Goal: Task Accomplishment & Management: Manage account settings

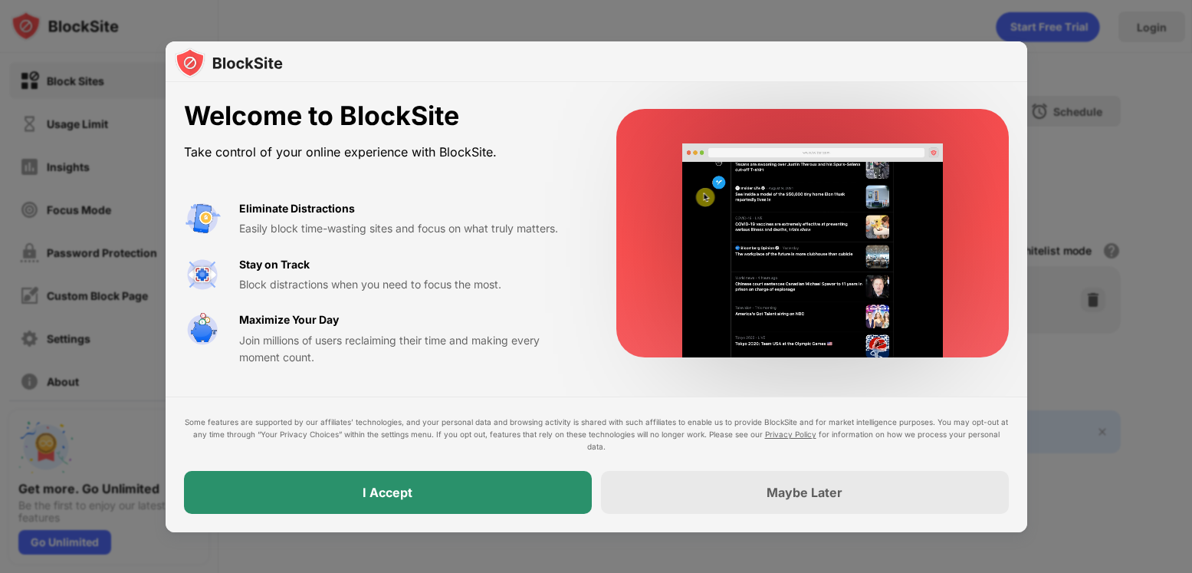
click at [504, 496] on div "I Accept" at bounding box center [388, 492] width 408 height 43
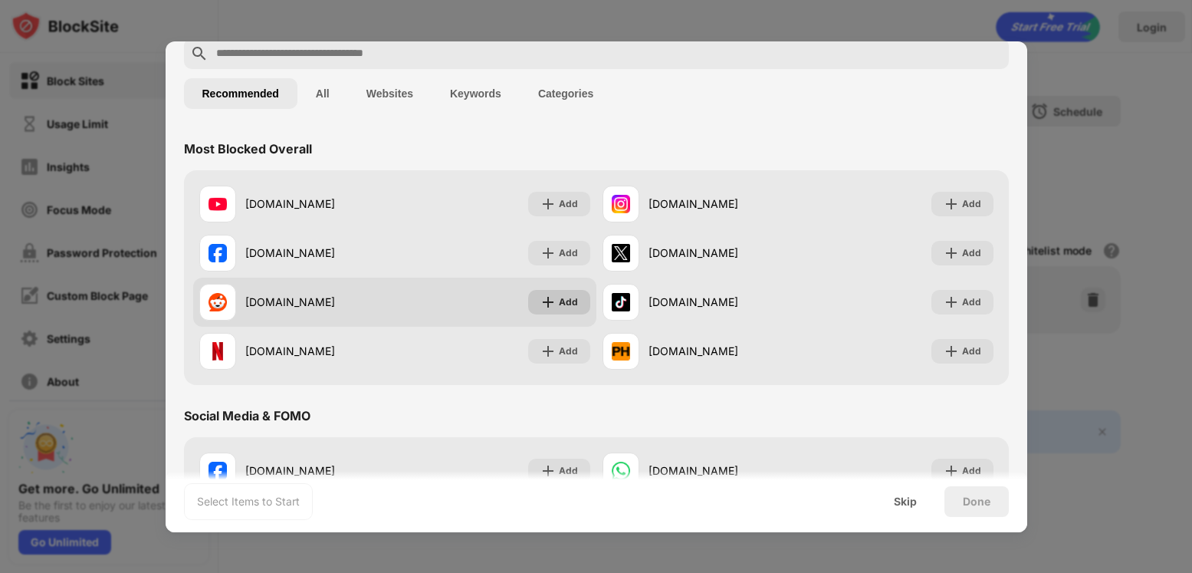
scroll to position [153, 0]
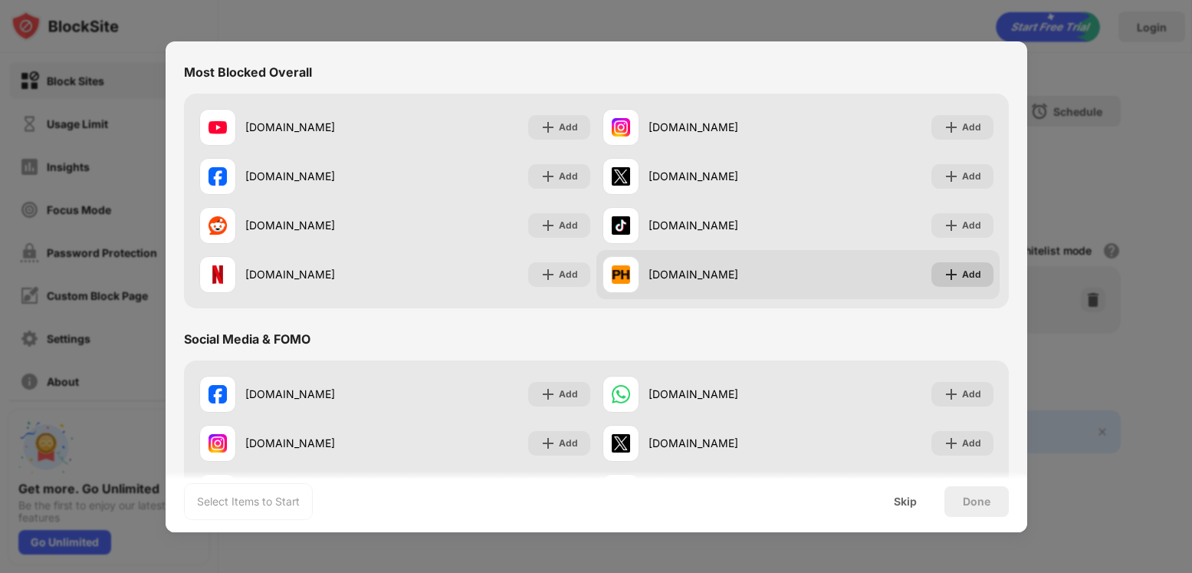
click at [958, 282] on div "Add" at bounding box center [963, 274] width 62 height 25
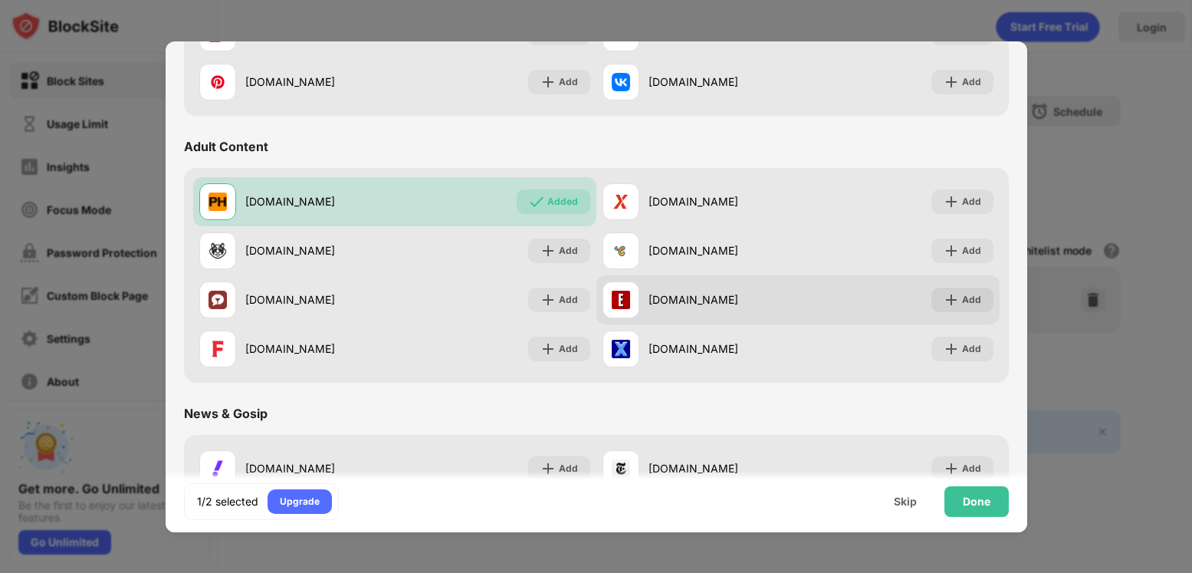
scroll to position [613, 0]
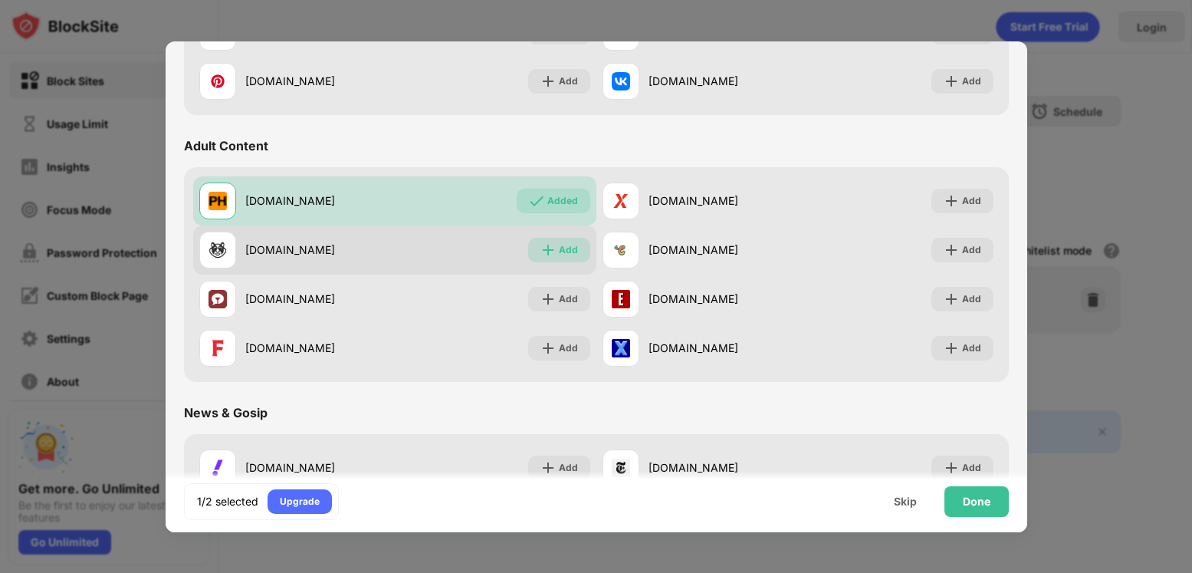
click at [564, 252] on div "Add" at bounding box center [568, 249] width 19 height 15
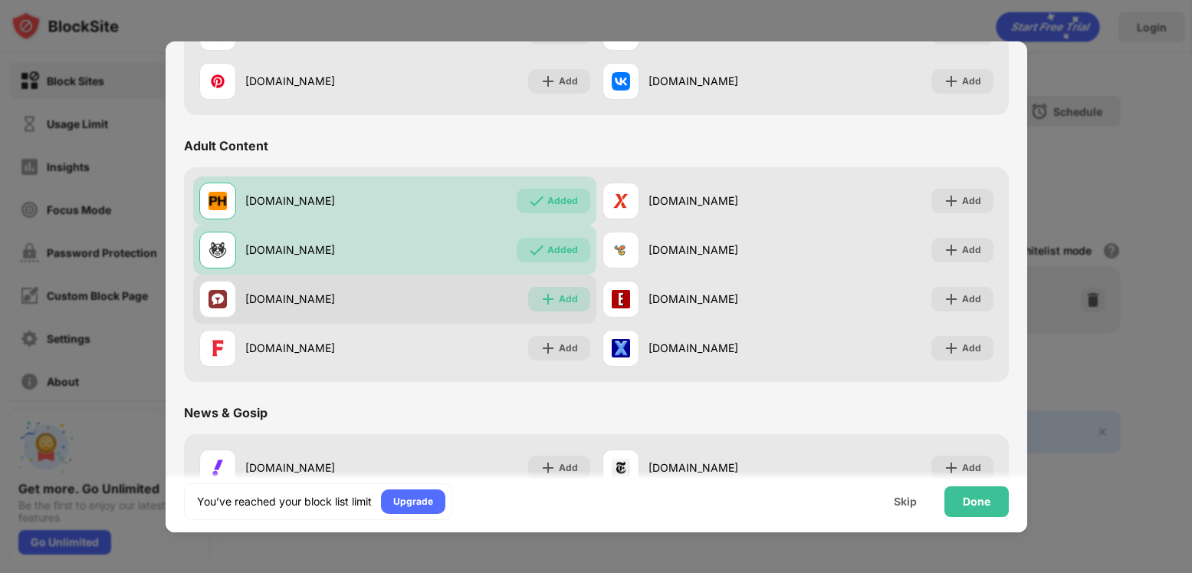
click at [567, 301] on div "Add" at bounding box center [568, 298] width 19 height 15
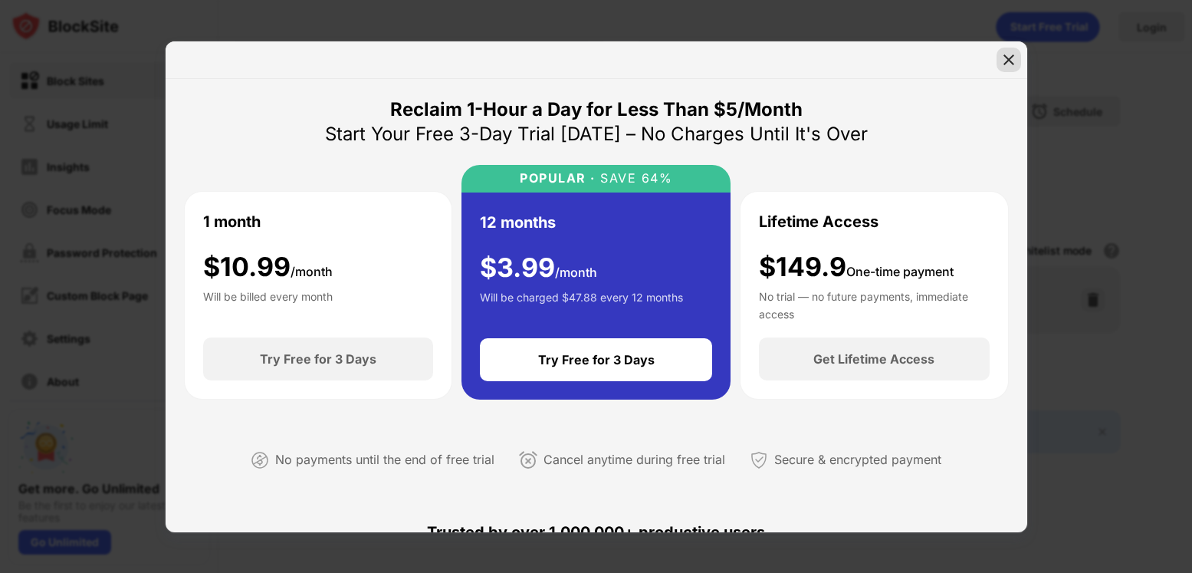
click at [1001, 59] on img at bounding box center [1008, 59] width 15 height 15
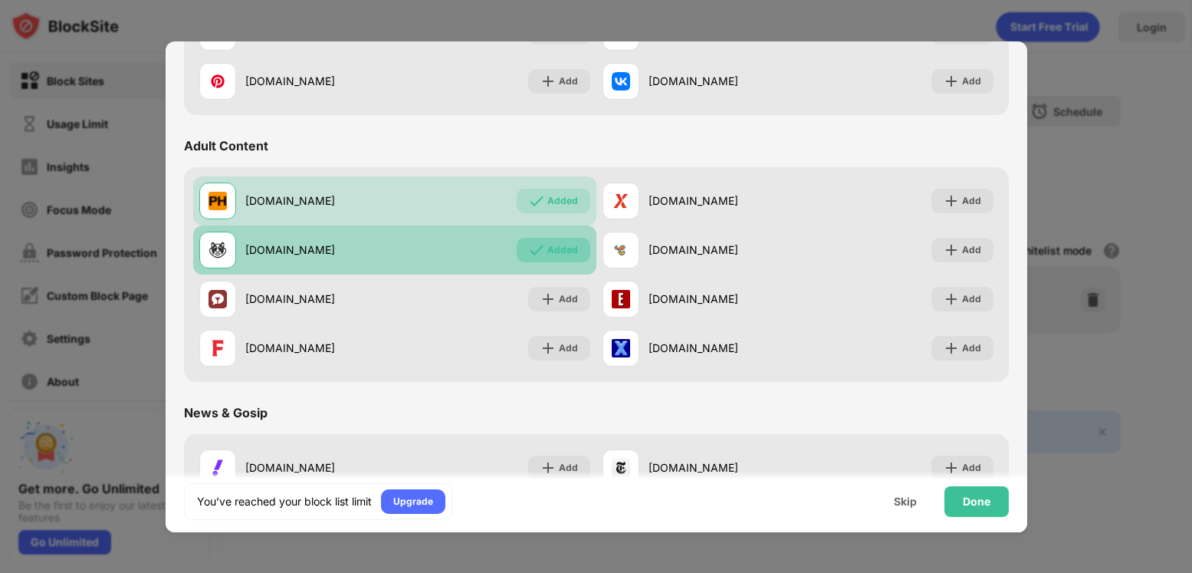
click at [561, 256] on div "Added" at bounding box center [562, 249] width 31 height 15
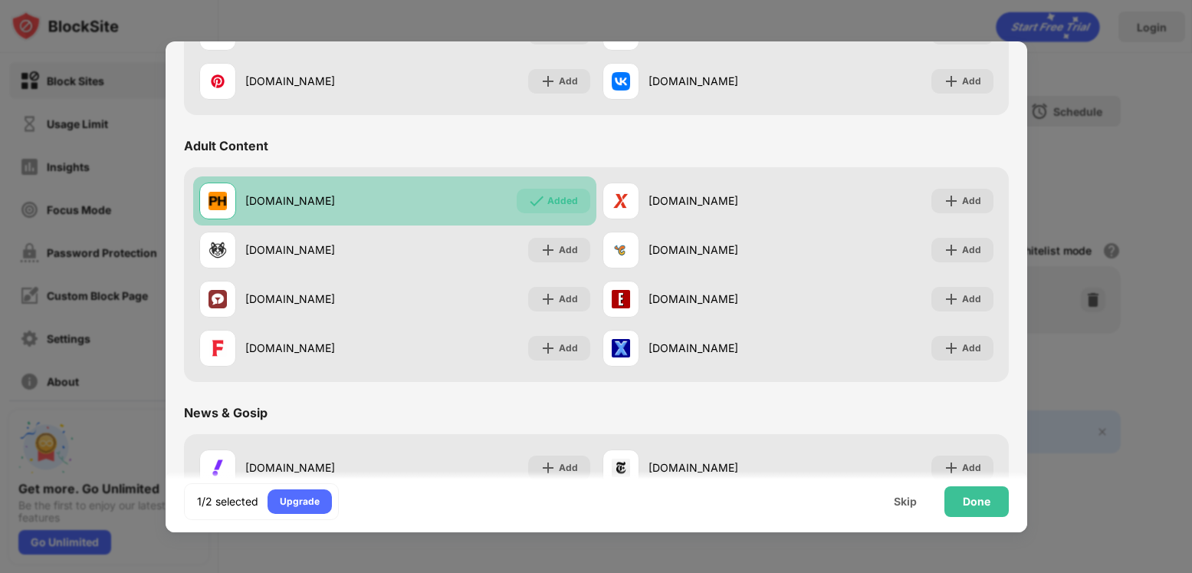
click at [554, 194] on div "Added" at bounding box center [562, 200] width 31 height 15
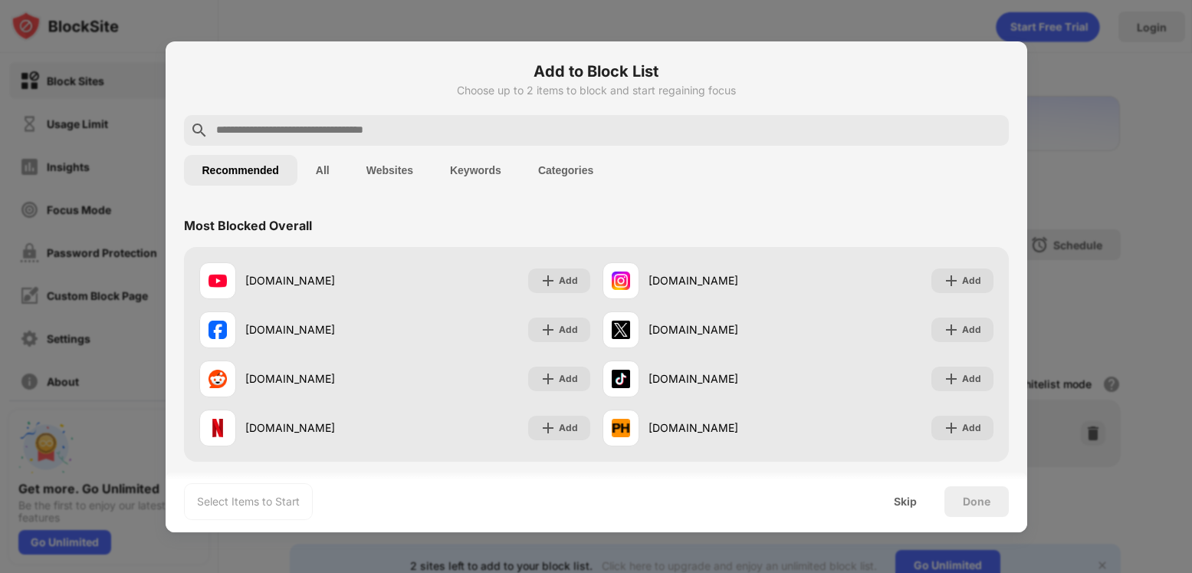
click at [329, 160] on button "All" at bounding box center [323, 170] width 51 height 31
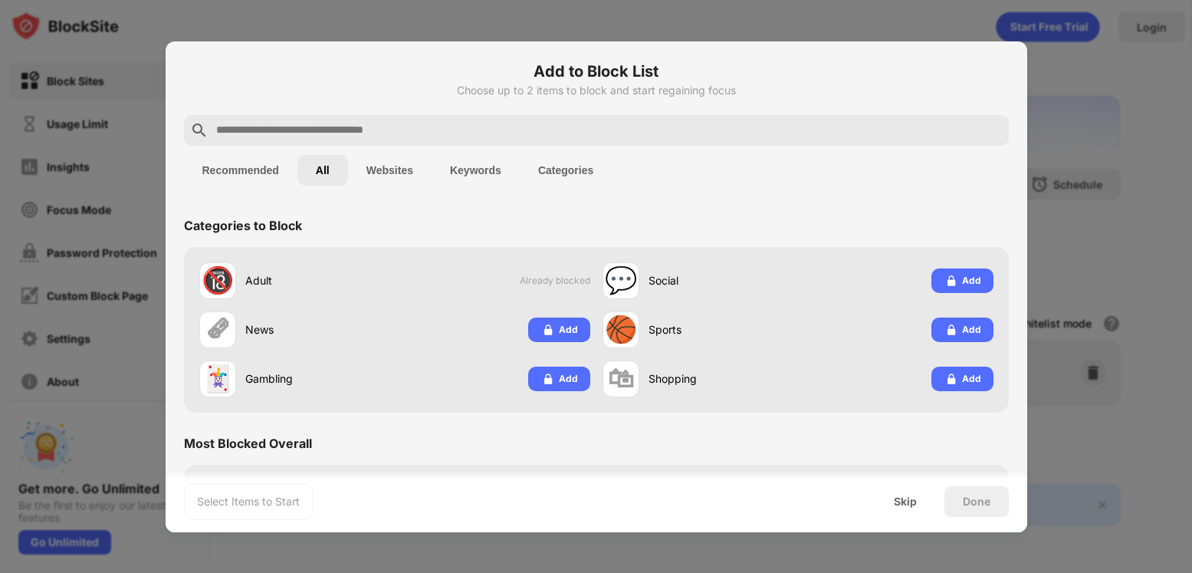
click at [416, 168] on button "Websites" at bounding box center [390, 170] width 84 height 31
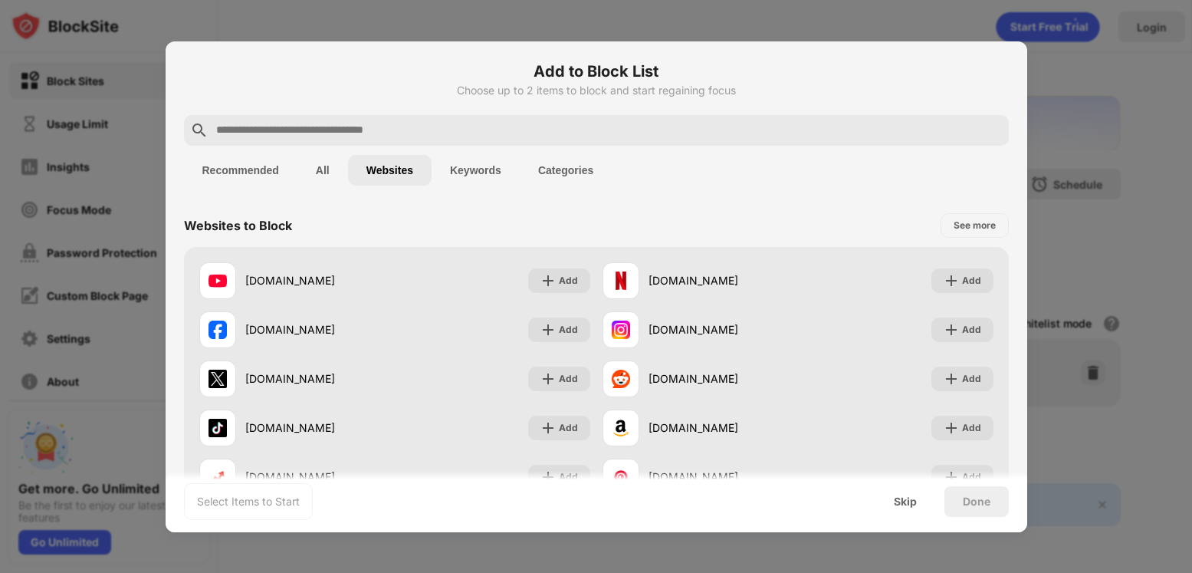
click at [483, 117] on div at bounding box center [596, 130] width 825 height 31
click at [483, 131] on input "text" at bounding box center [609, 130] width 788 height 18
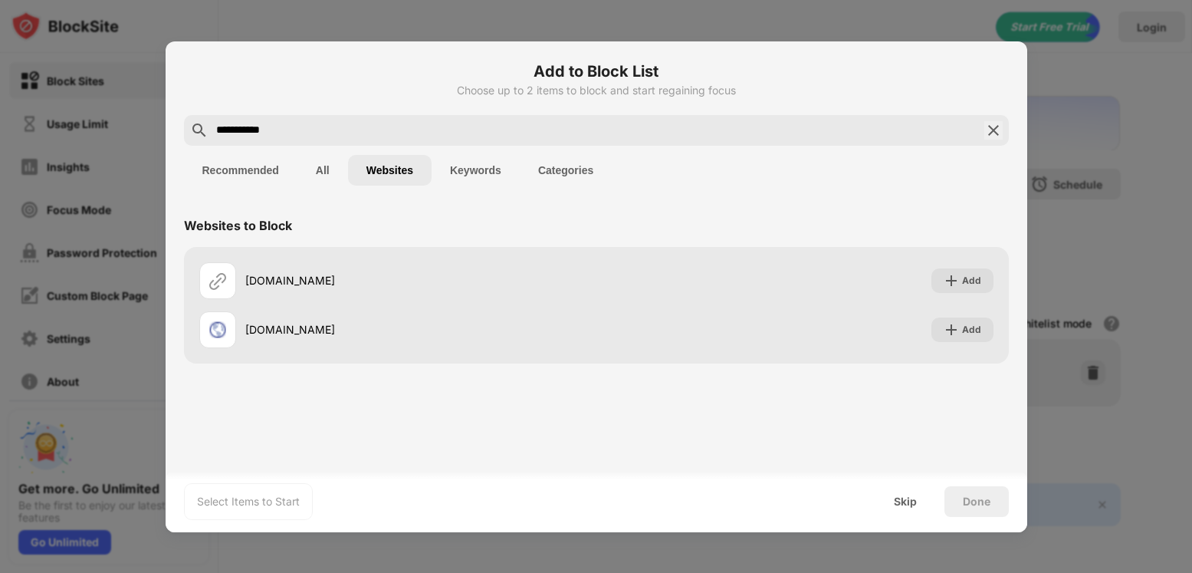
click at [388, 139] on input "**********" at bounding box center [597, 130] width 764 height 18
paste input "*********"
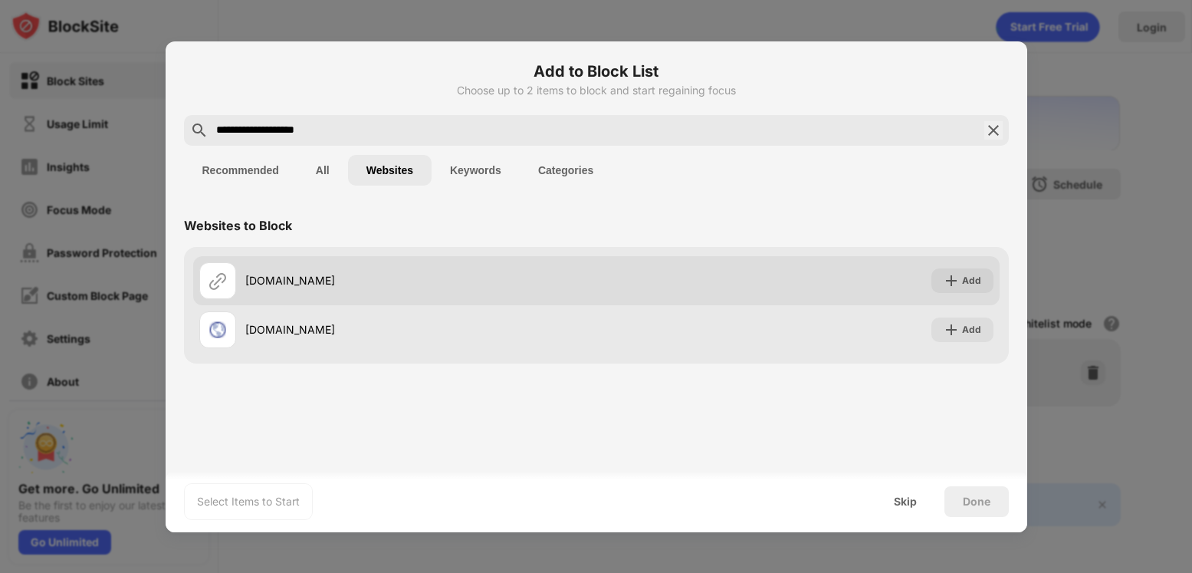
type input "**********"
click at [956, 278] on img at bounding box center [951, 280] width 15 height 15
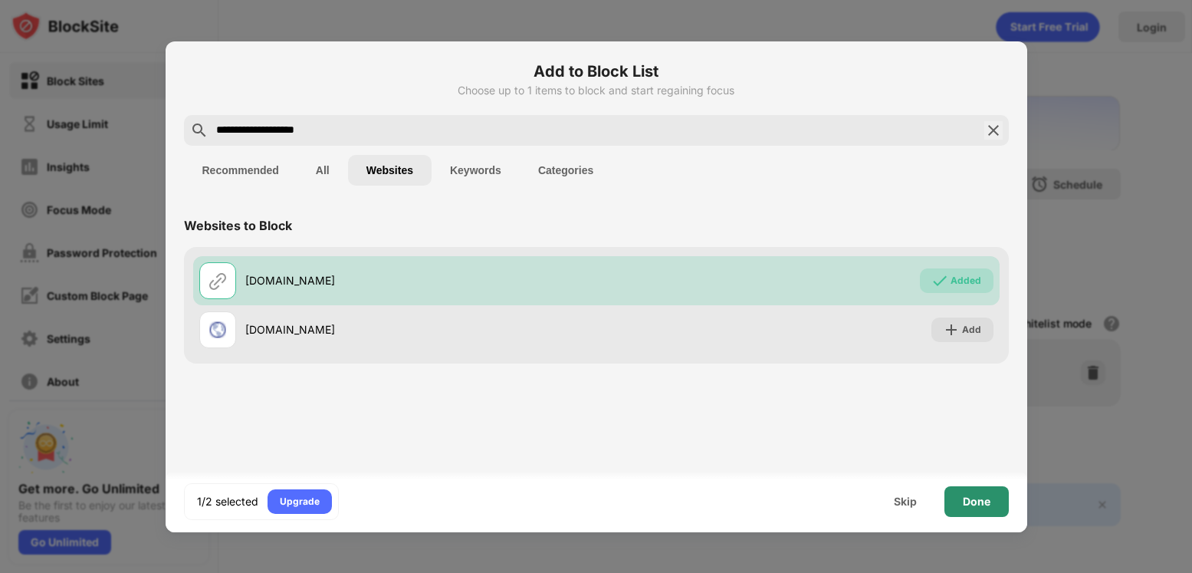
click at [967, 493] on div "Done" at bounding box center [977, 501] width 64 height 31
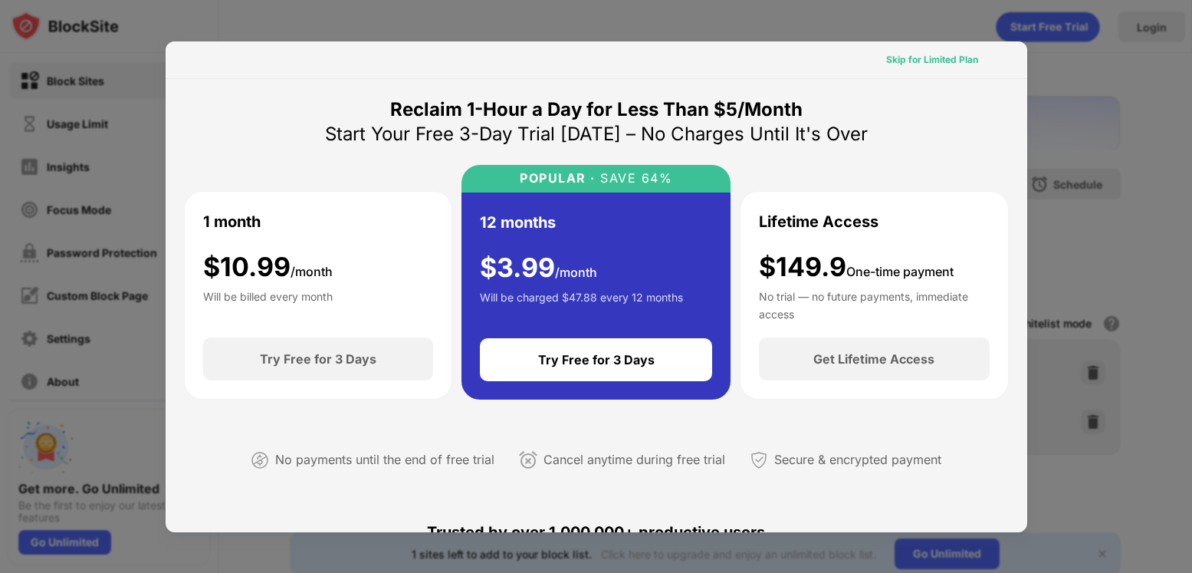
click at [923, 67] on div "Skip for Limited Plan" at bounding box center [932, 59] width 92 height 15
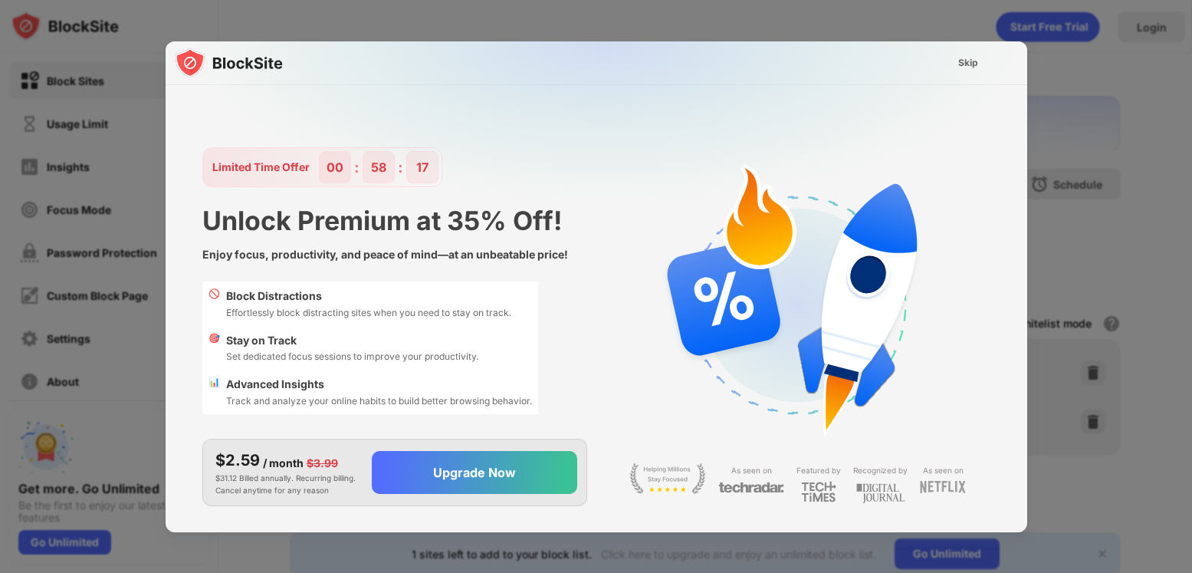
scroll to position [37, 0]
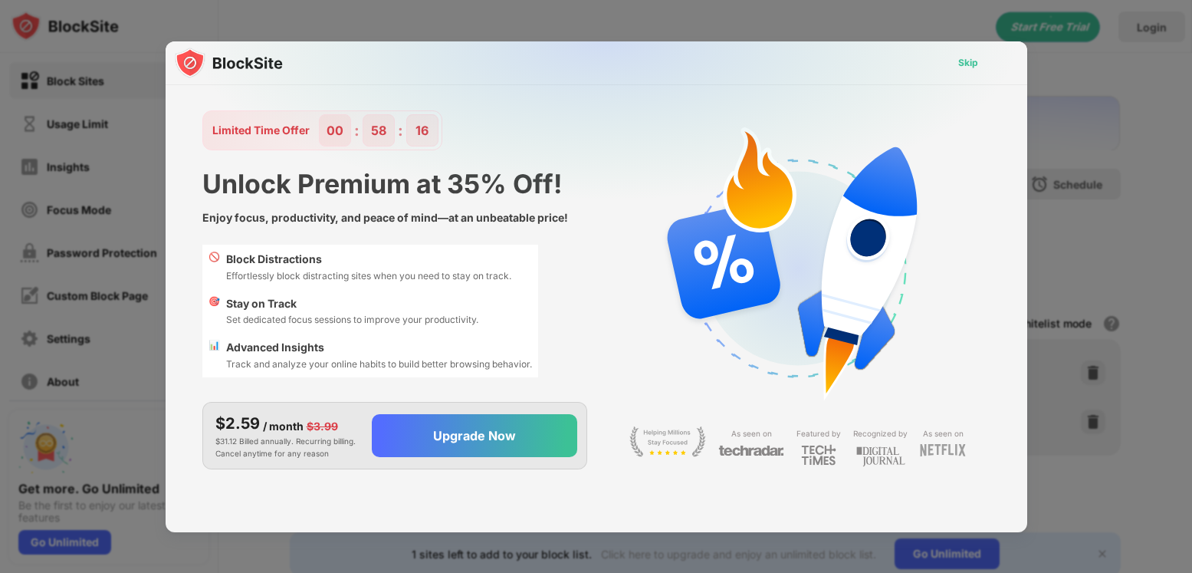
click at [980, 61] on div "Skip" at bounding box center [968, 63] width 44 height 25
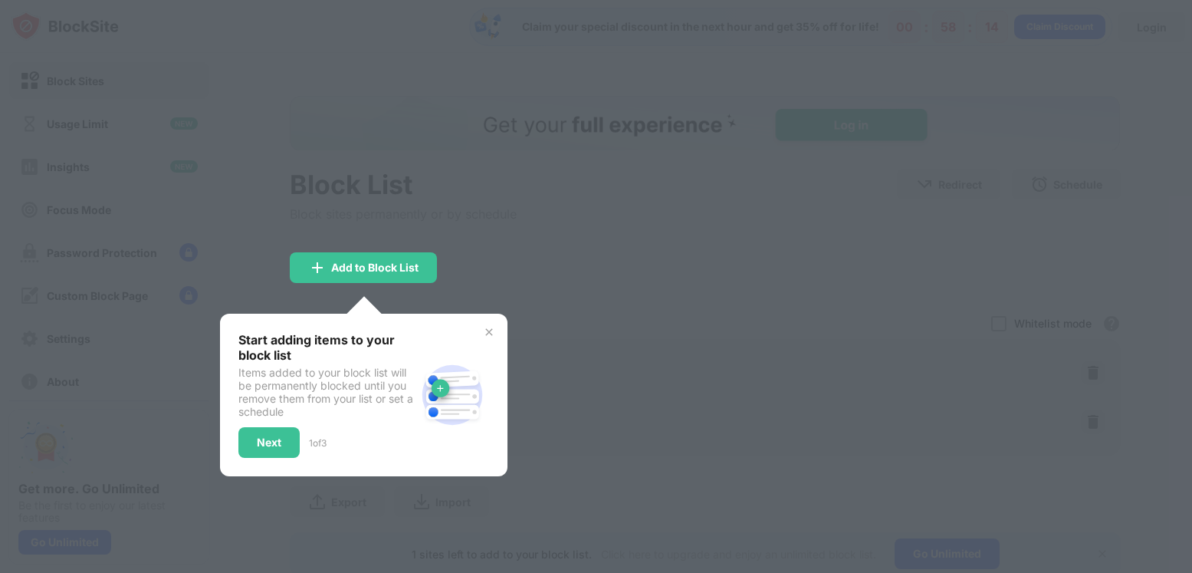
scroll to position [0, 0]
click at [291, 445] on div "Next" at bounding box center [268, 442] width 61 height 31
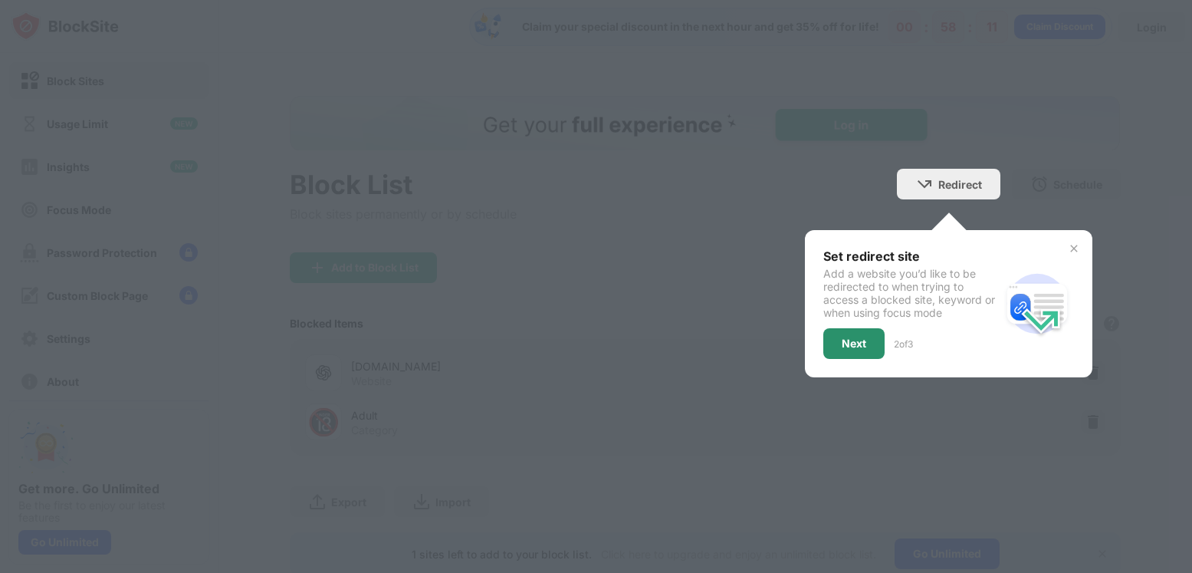
click at [847, 339] on div "Next" at bounding box center [854, 343] width 25 height 12
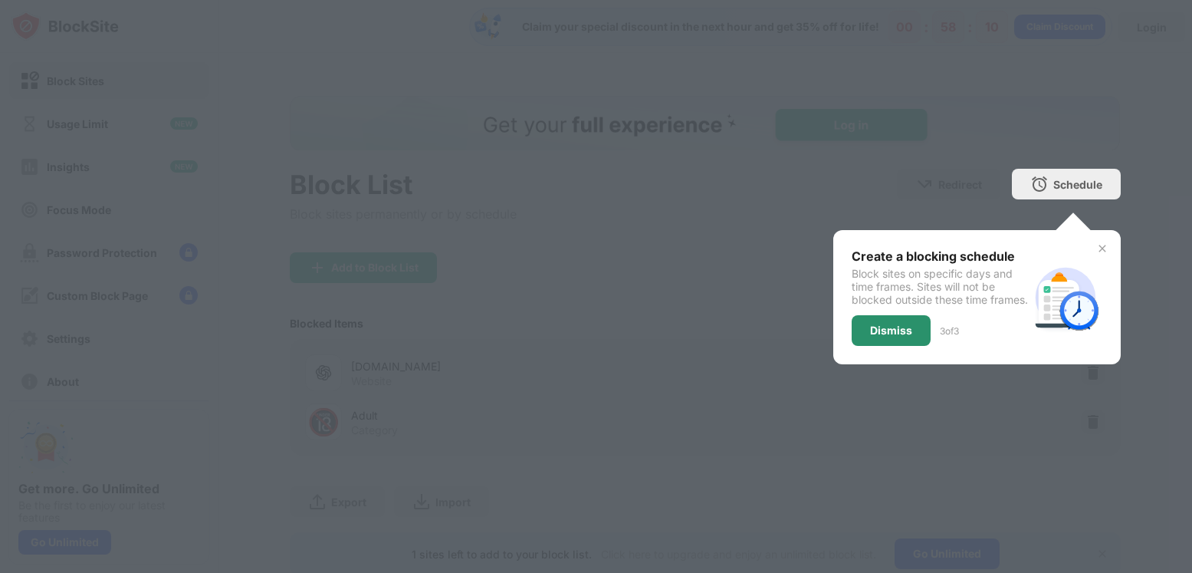
click at [899, 337] on div "Dismiss" at bounding box center [891, 330] width 42 height 12
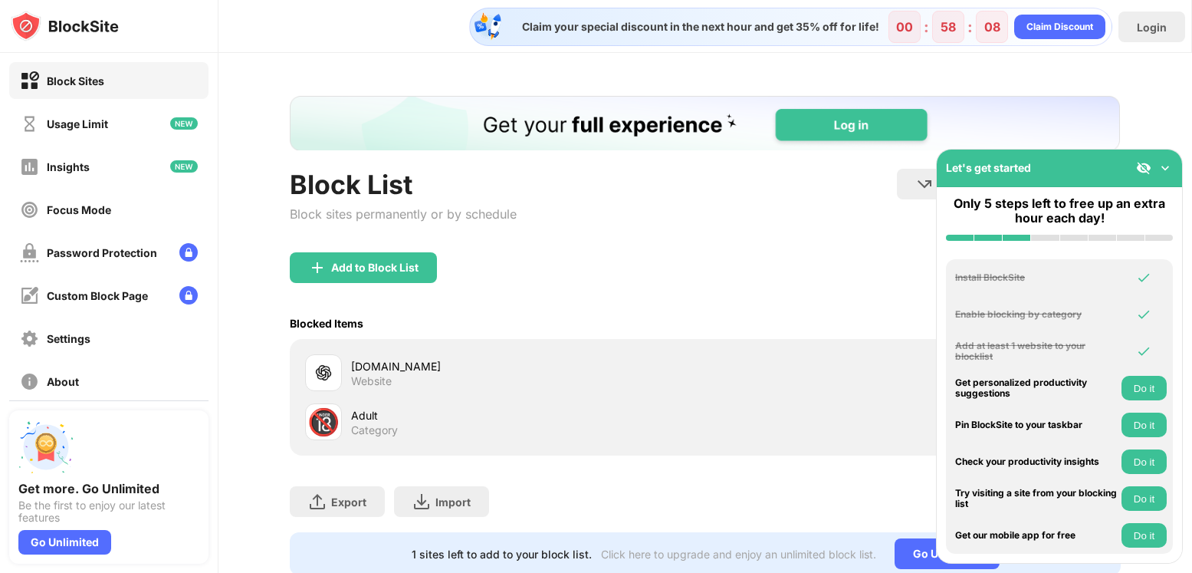
click at [1159, 169] on img at bounding box center [1165, 167] width 15 height 15
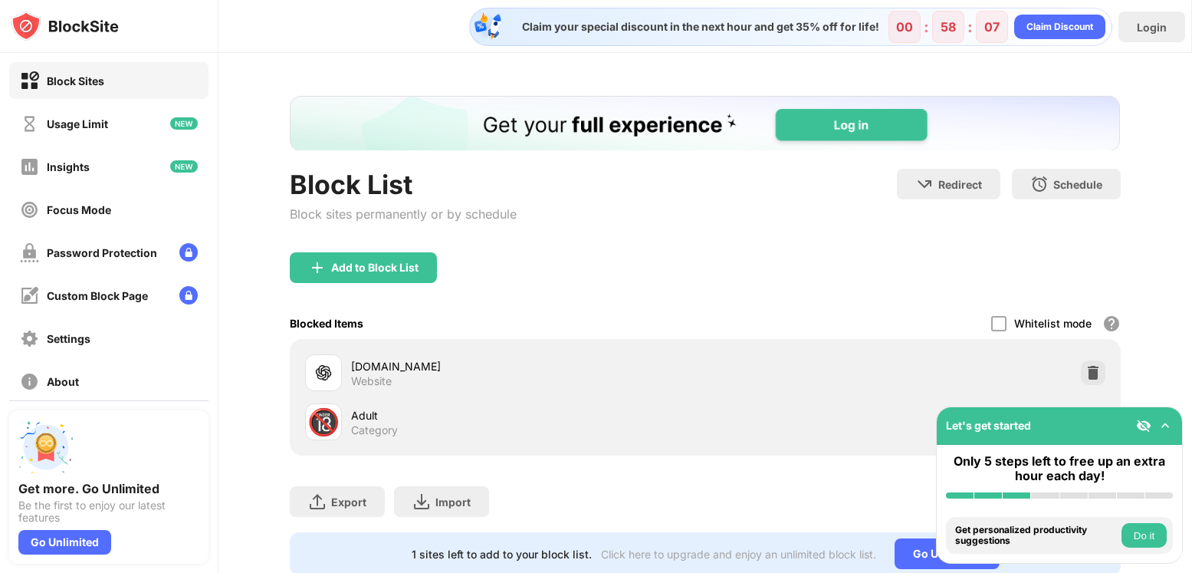
scroll to position [58, 0]
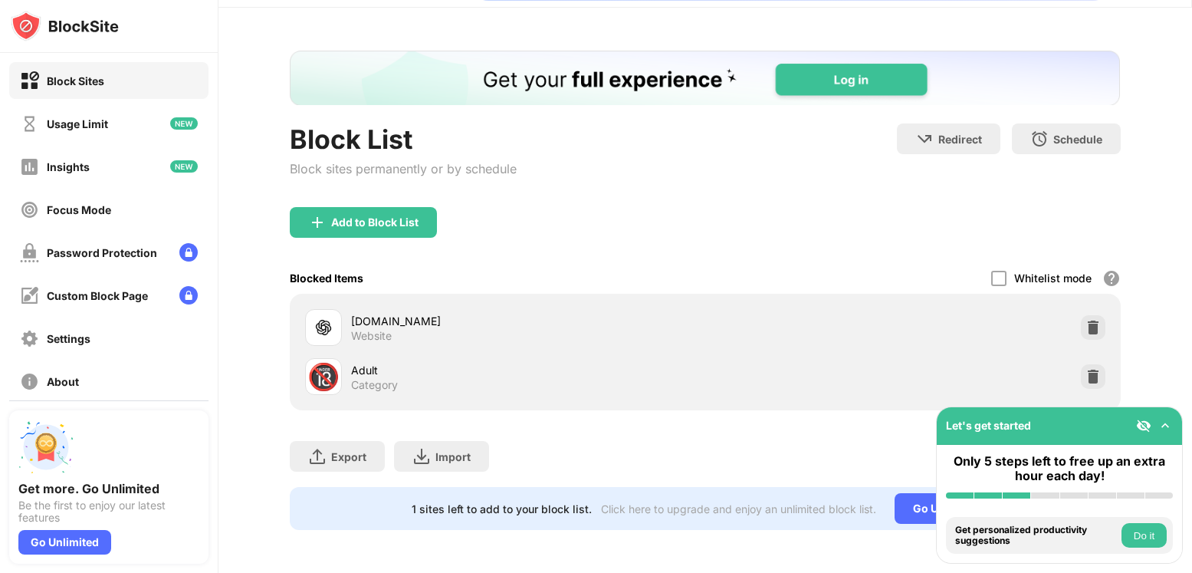
click at [1162, 423] on img at bounding box center [1165, 425] width 15 height 15
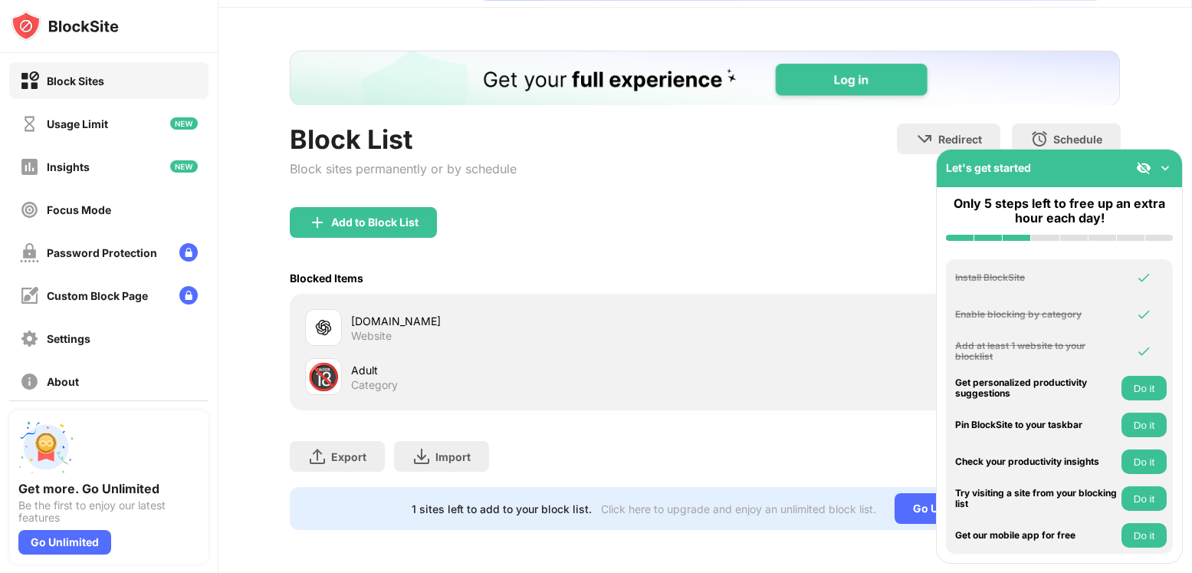
click at [1165, 175] on img at bounding box center [1165, 167] width 15 height 15
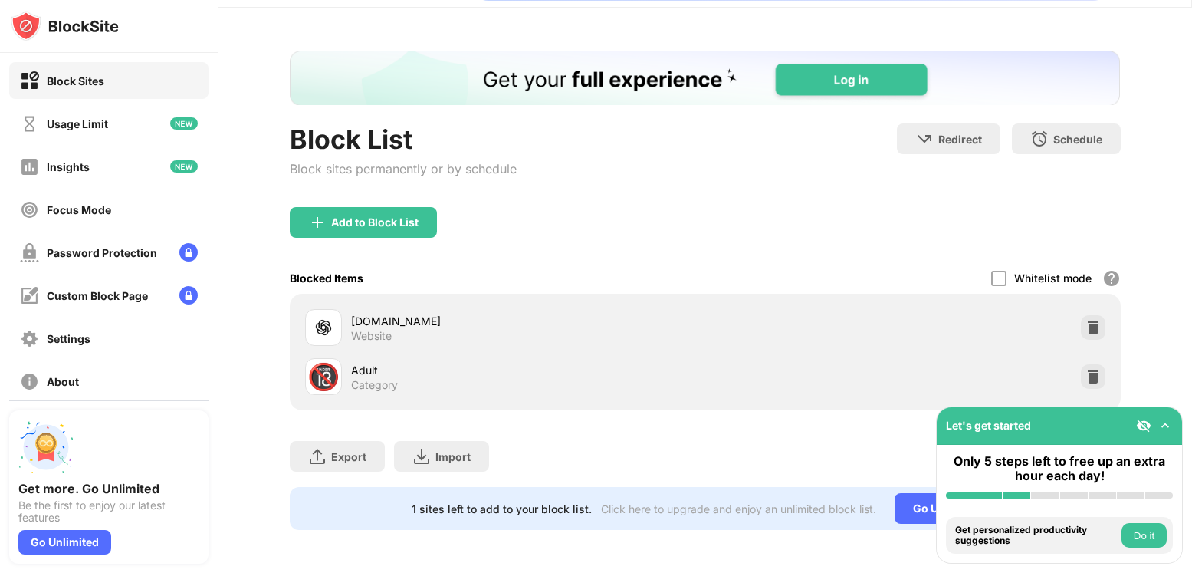
click at [1139, 529] on button "Do it" at bounding box center [1144, 535] width 45 height 25
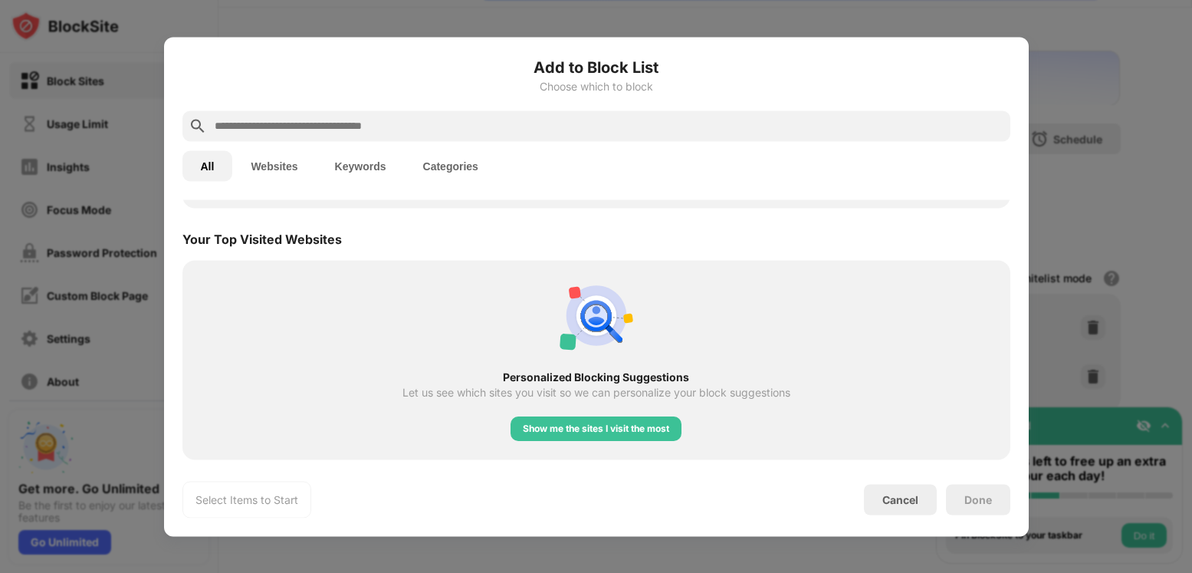
scroll to position [534, 0]
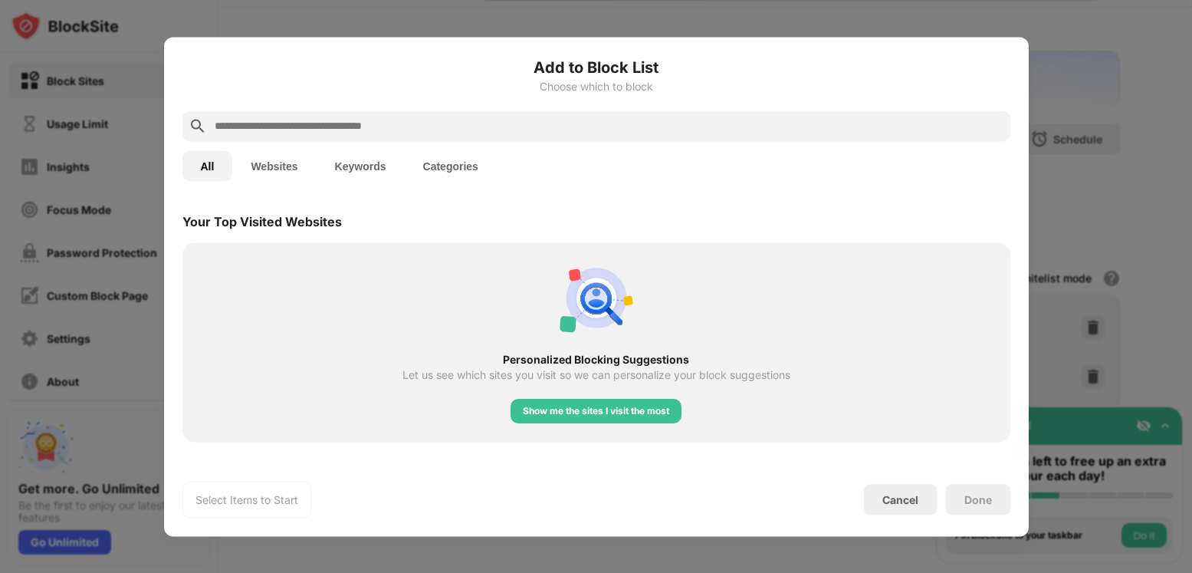
click at [1039, 81] on div at bounding box center [596, 286] width 1192 height 573
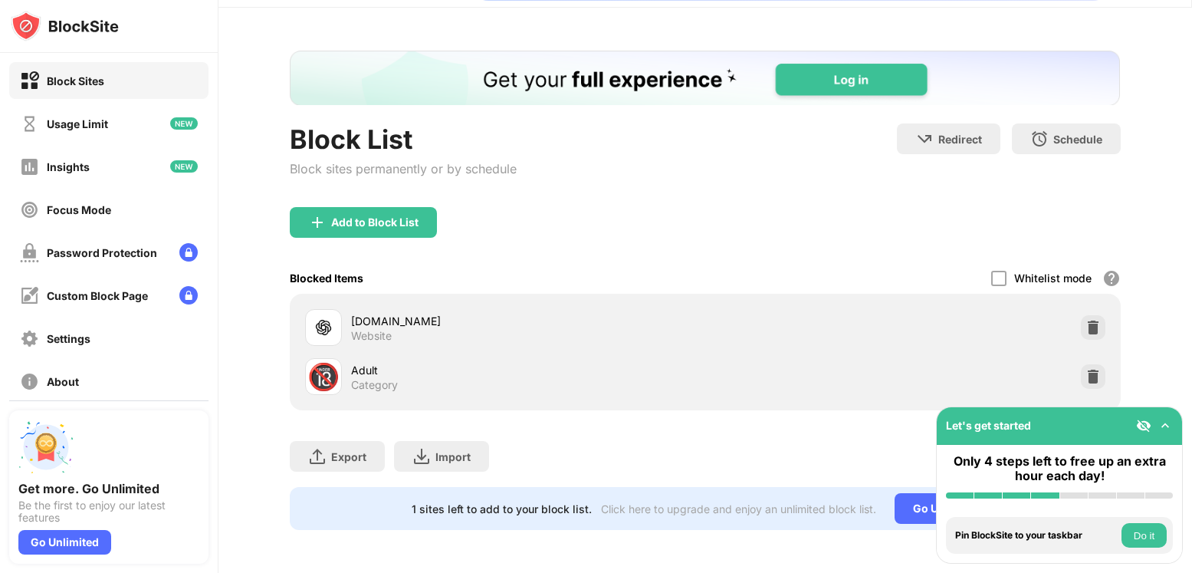
click at [1142, 427] on img at bounding box center [1143, 425] width 15 height 15
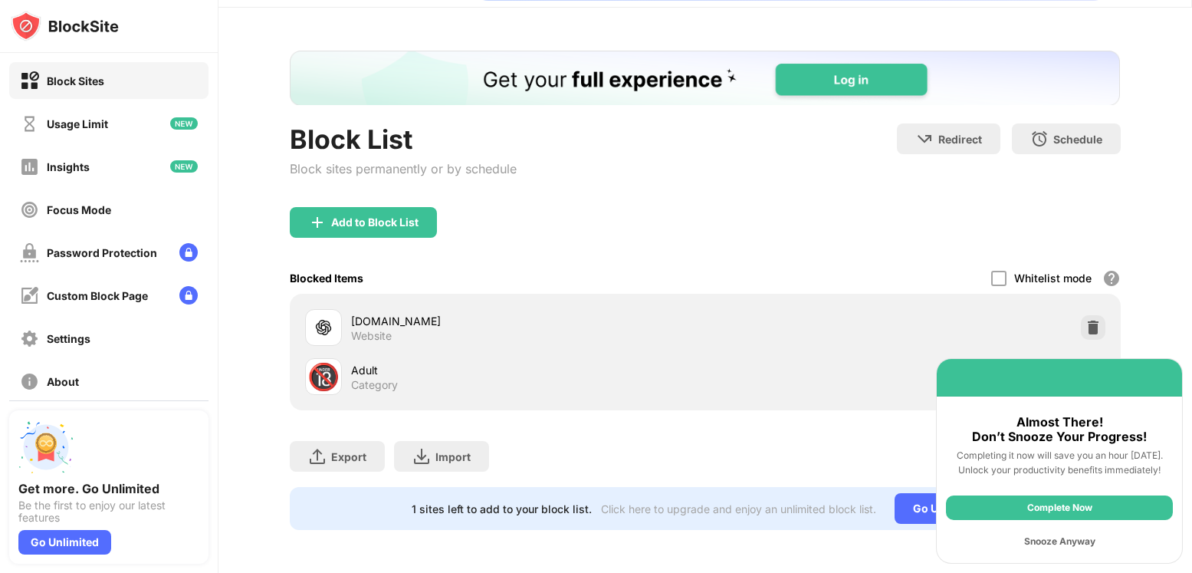
click at [1071, 541] on div "Snooze Anyway" at bounding box center [1059, 541] width 227 height 25
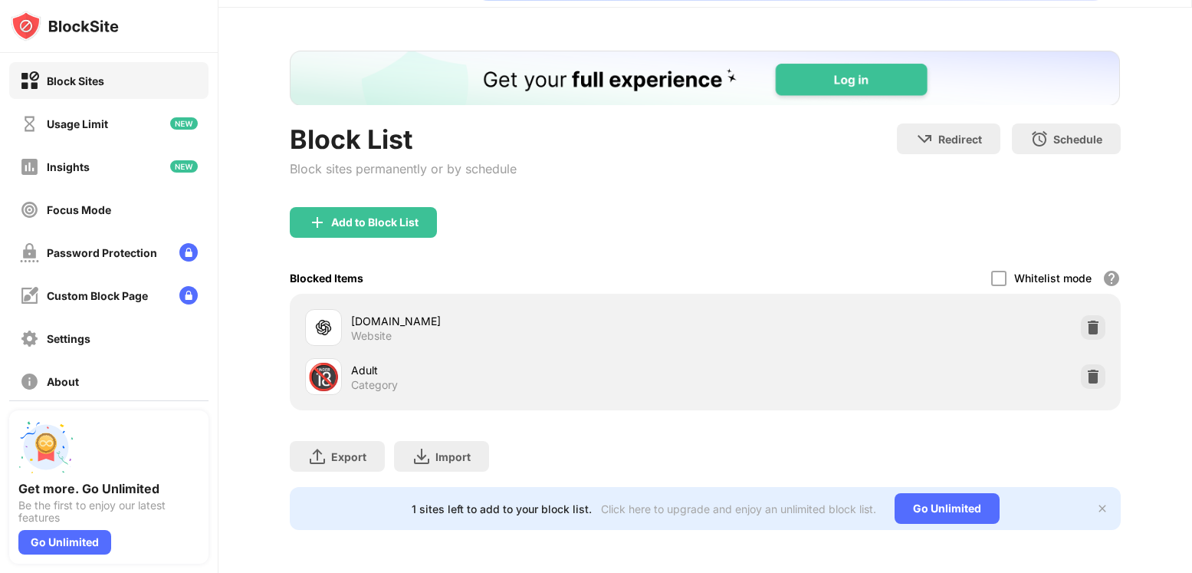
click at [843, 322] on div "[DOMAIN_NAME] Website" at bounding box center [705, 327] width 812 height 49
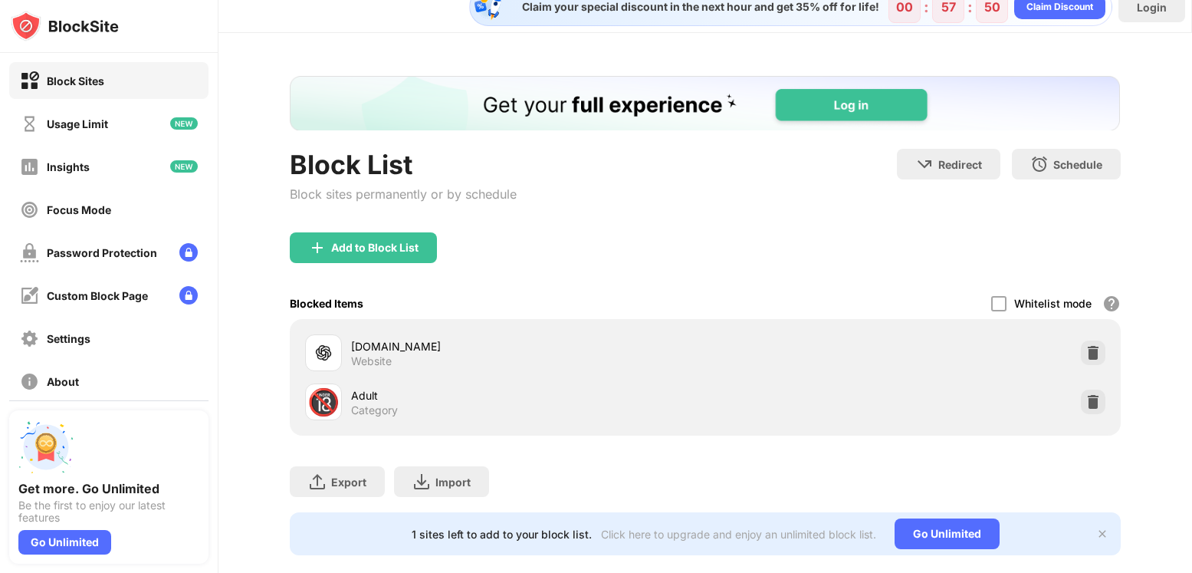
scroll to position [0, 0]
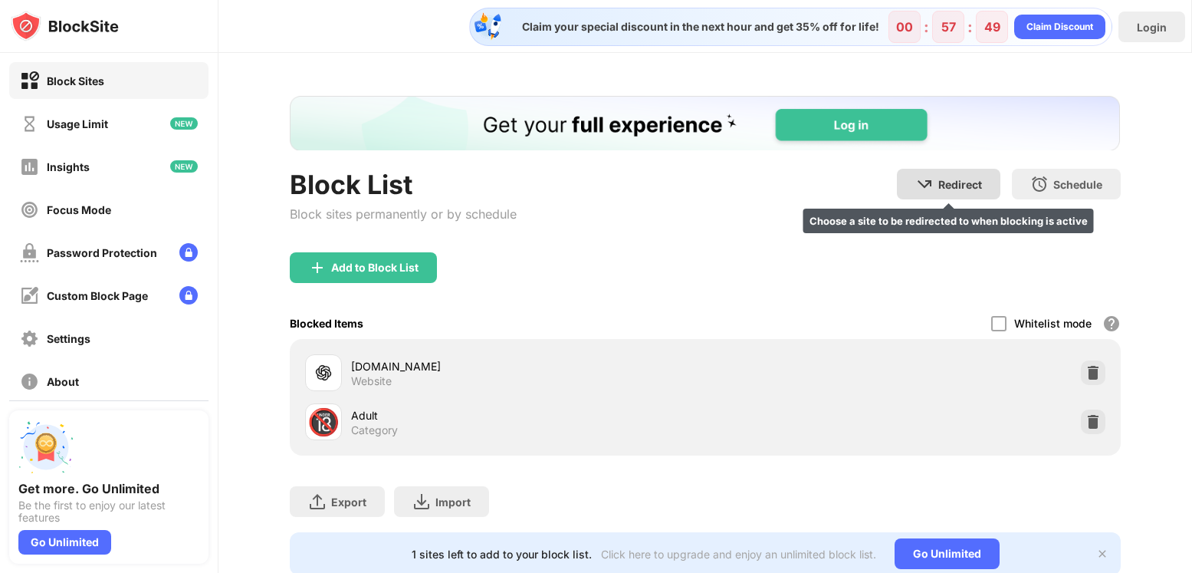
click at [916, 181] on img at bounding box center [925, 184] width 18 height 18
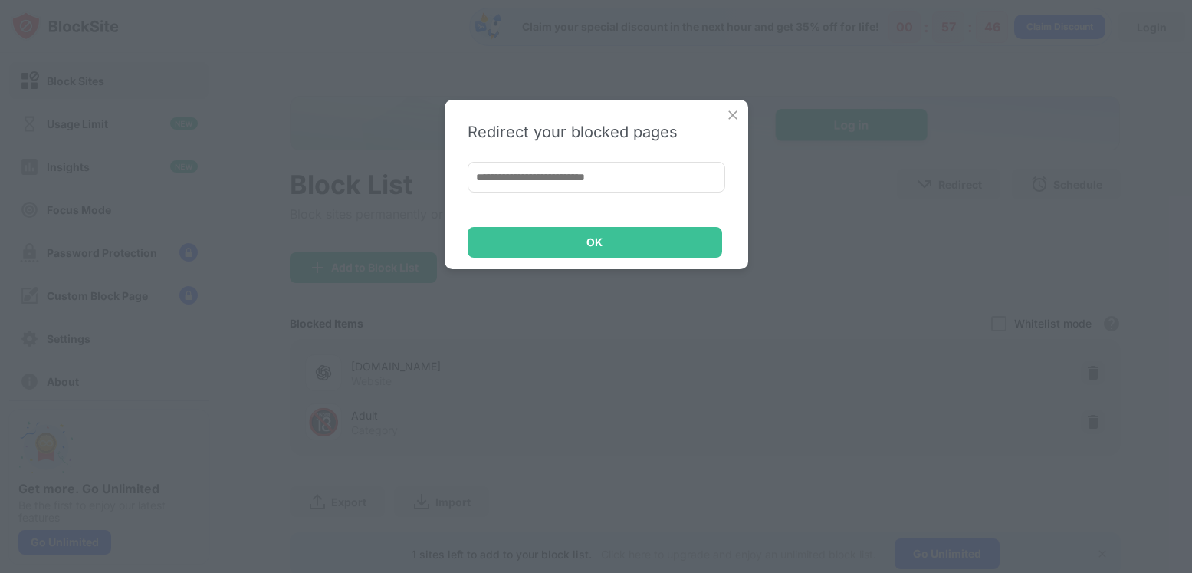
click at [620, 179] on input at bounding box center [597, 177] width 258 height 31
click at [570, 169] on input at bounding box center [597, 177] width 258 height 31
paste input "**********"
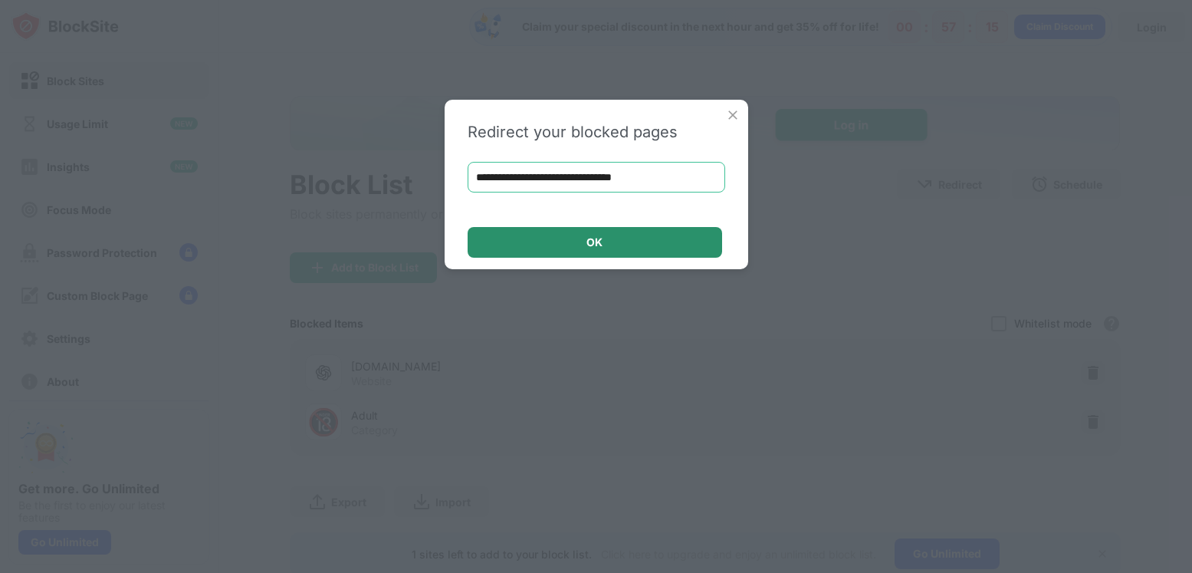
type input "**********"
click at [626, 242] on div "OK" at bounding box center [595, 242] width 255 height 31
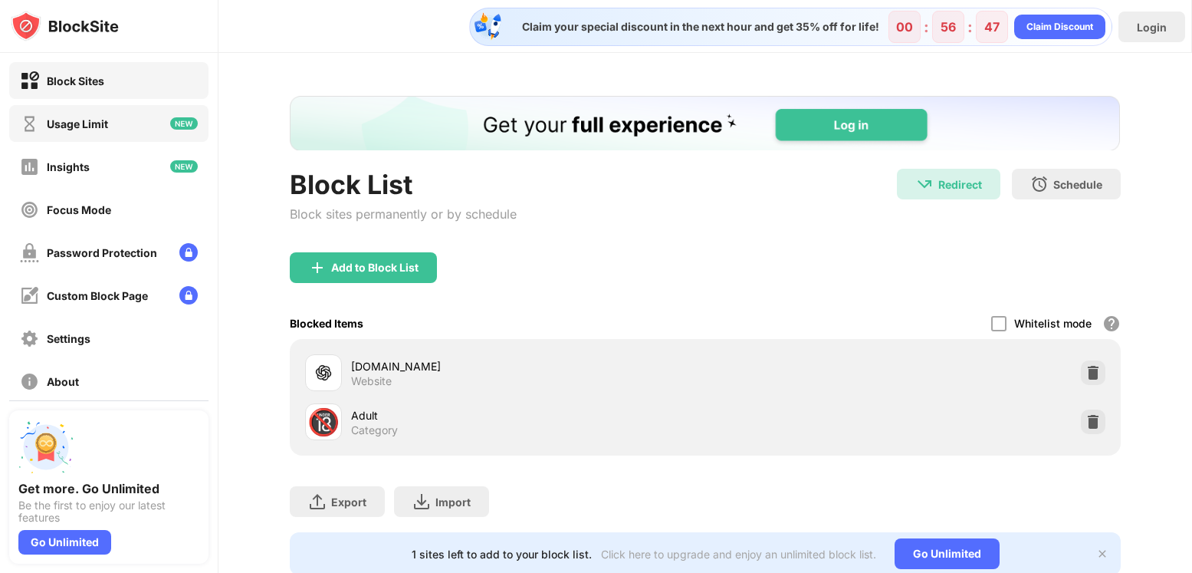
click at [136, 126] on div "Usage Limit" at bounding box center [108, 123] width 199 height 37
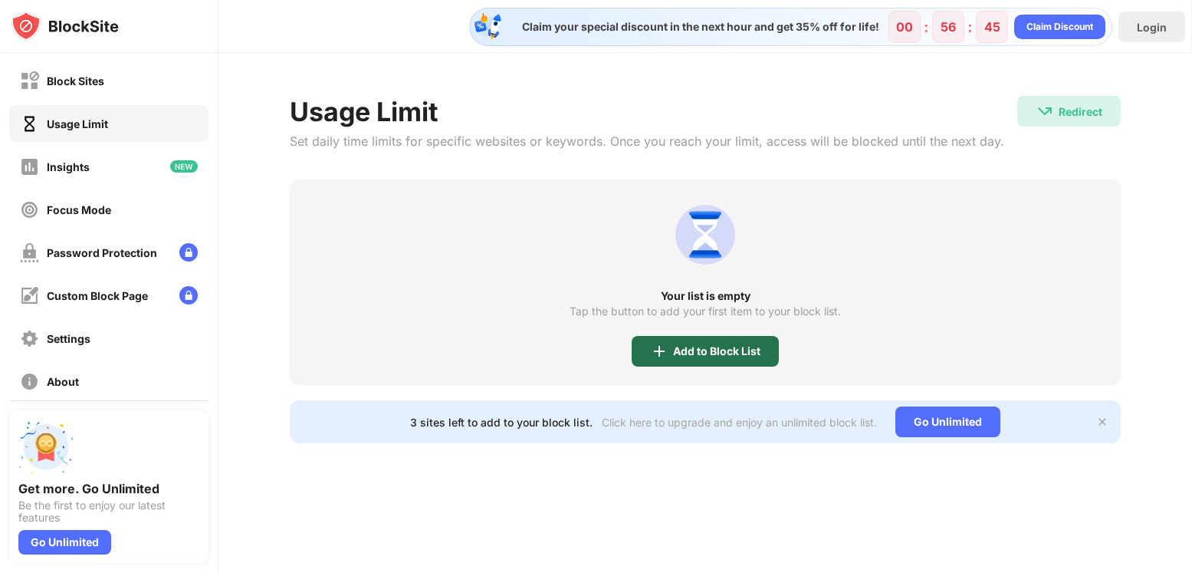
click at [664, 342] on img at bounding box center [659, 351] width 18 height 18
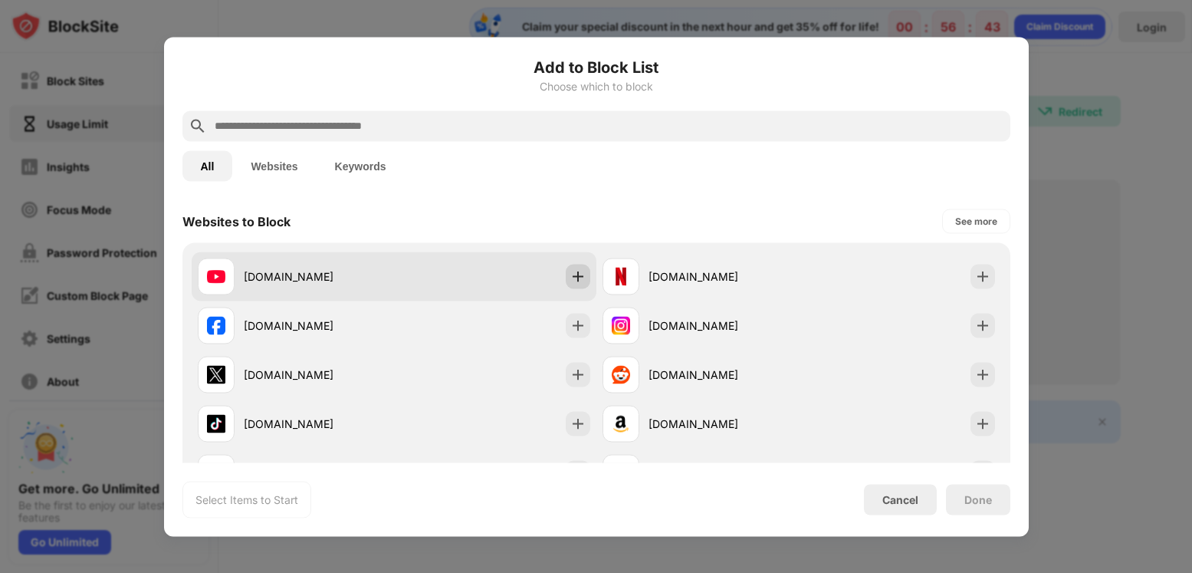
click at [577, 278] on img at bounding box center [577, 275] width 15 height 15
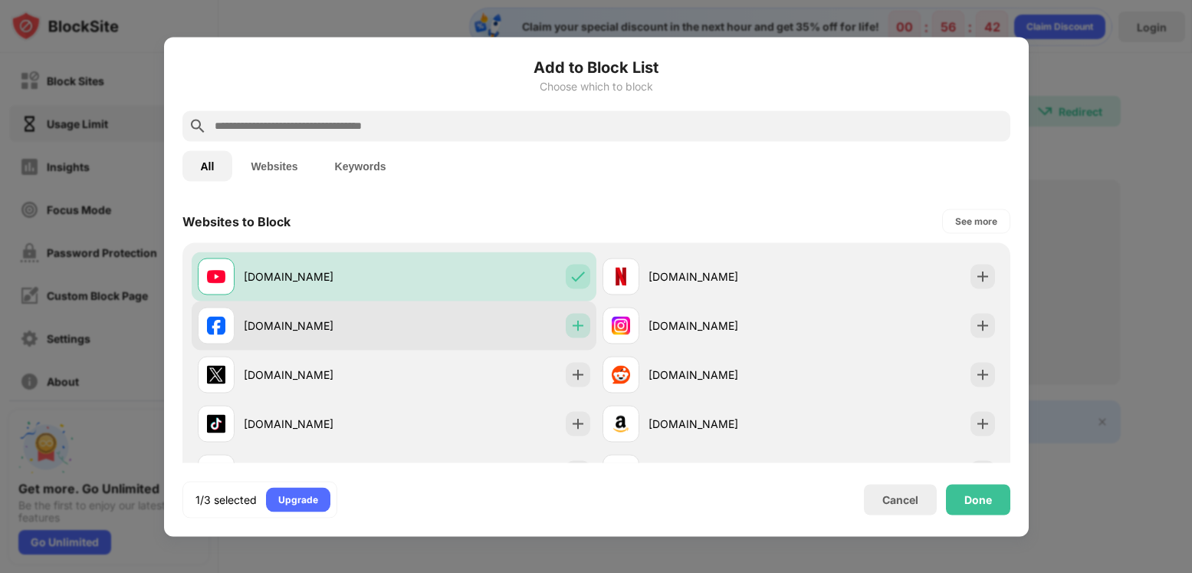
click at [572, 335] on div at bounding box center [578, 325] width 25 height 25
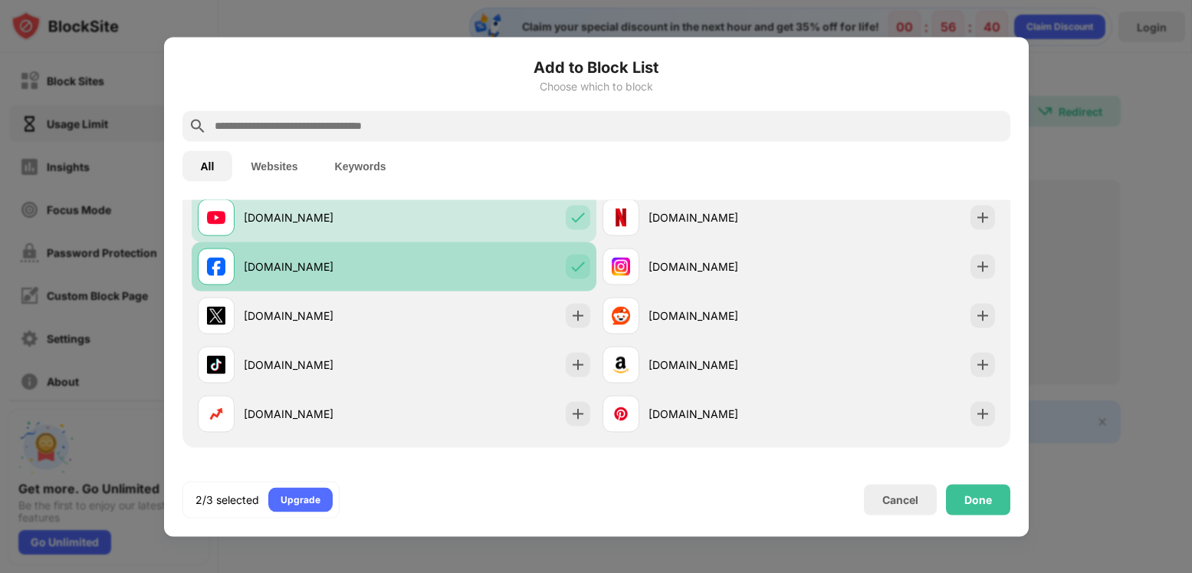
scroll to position [77, 0]
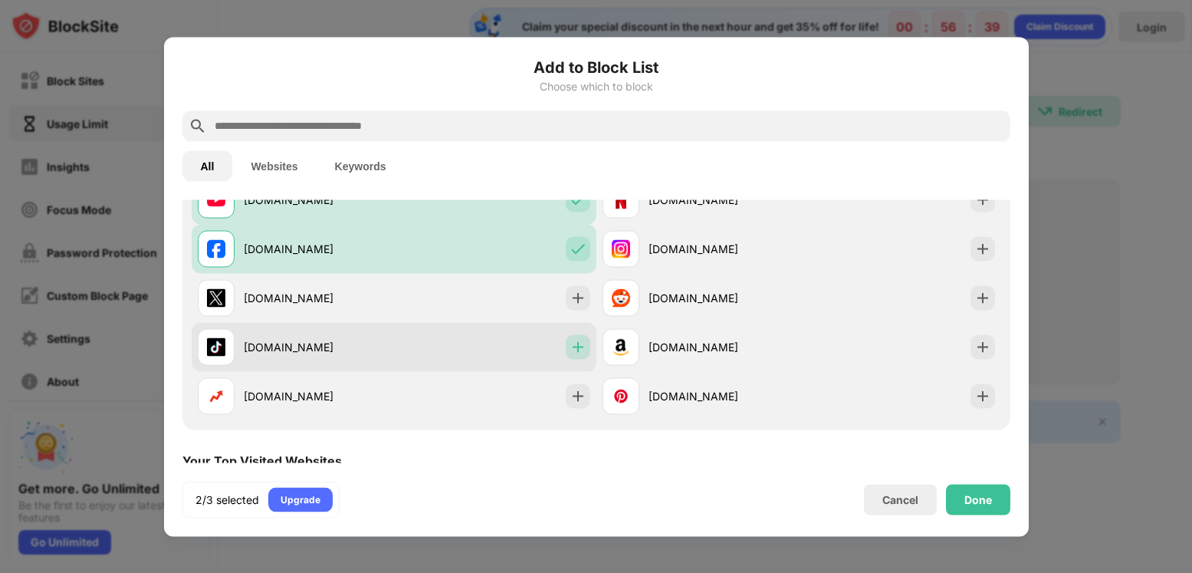
click at [570, 343] on img at bounding box center [577, 346] width 15 height 15
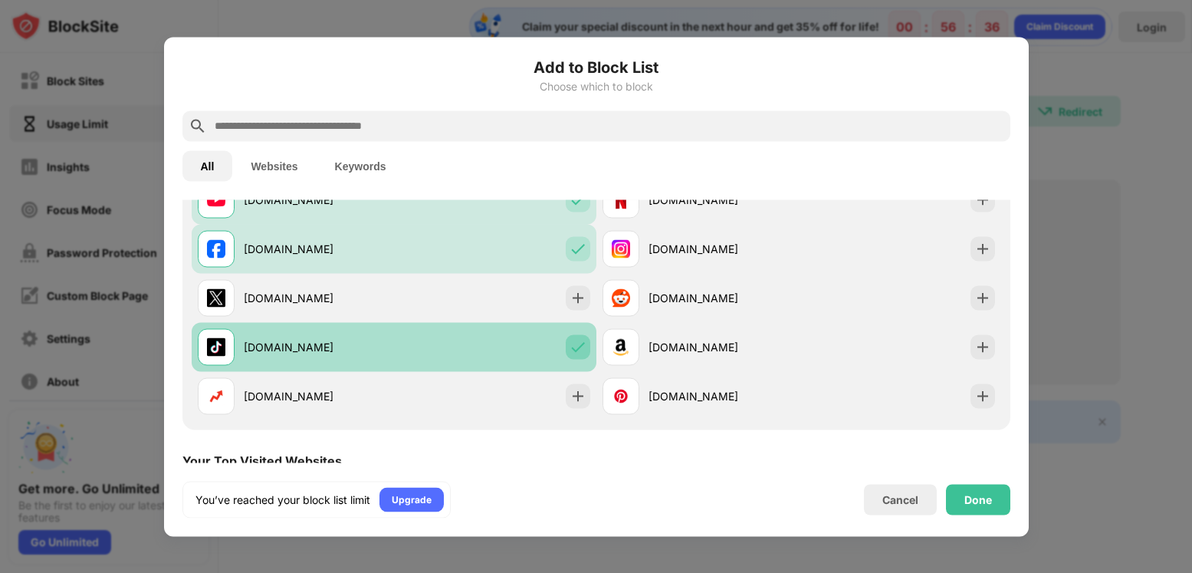
click at [575, 346] on img at bounding box center [577, 346] width 15 height 15
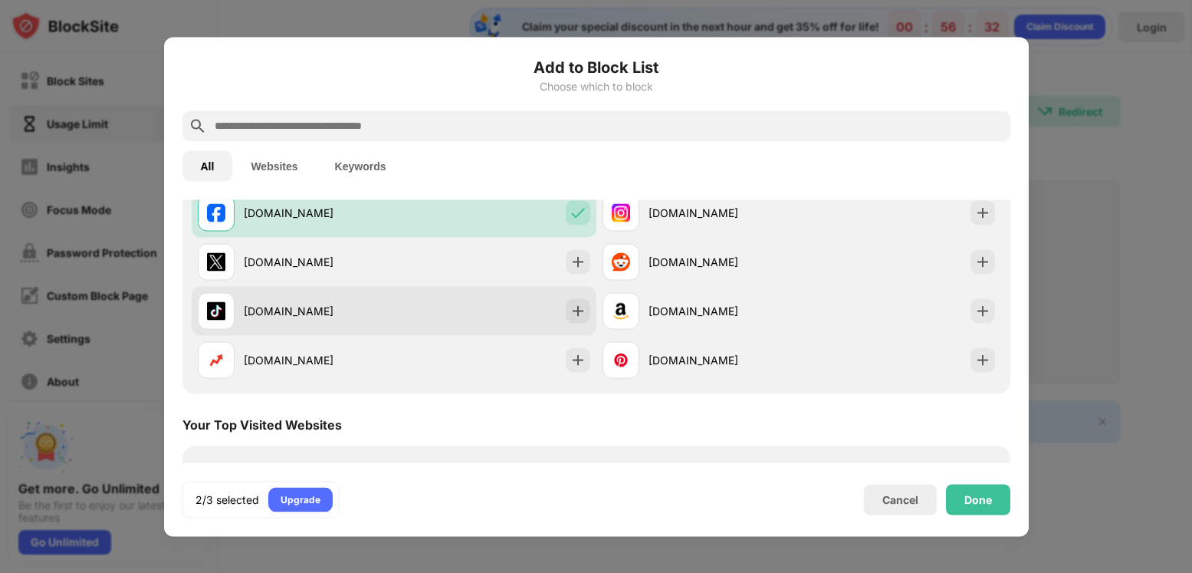
scroll to position [153, 0]
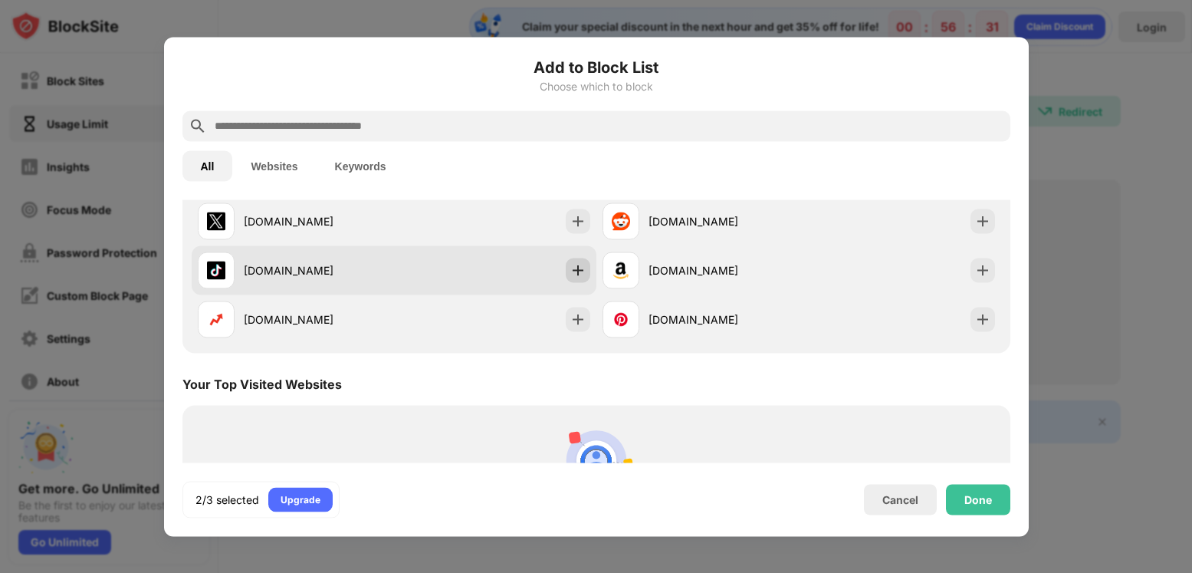
click at [570, 278] on div at bounding box center [578, 270] width 25 height 25
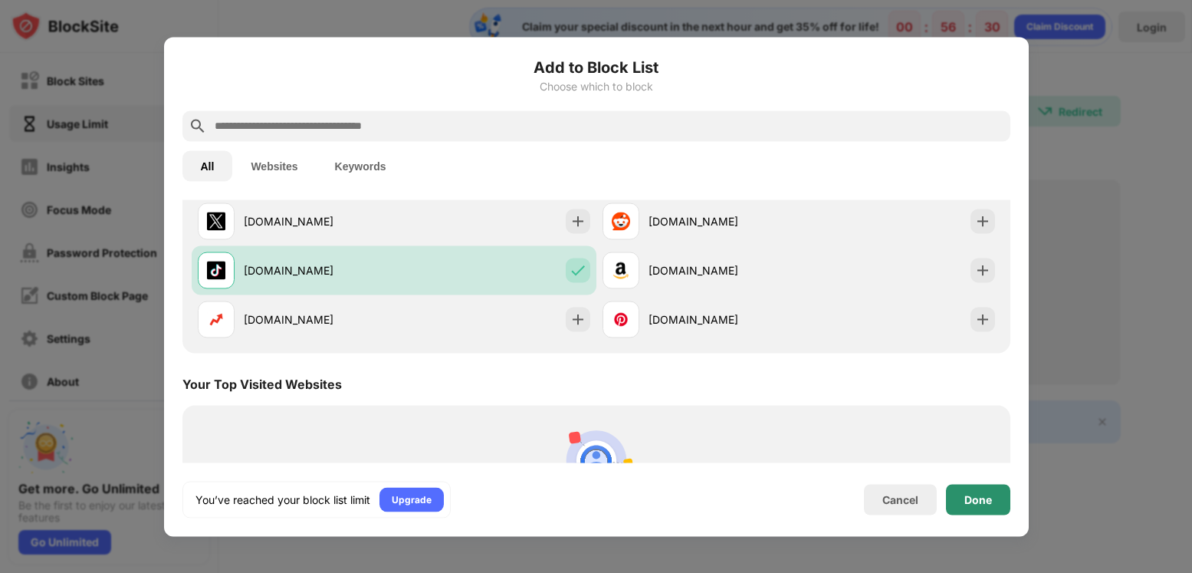
click at [997, 498] on div "Done" at bounding box center [978, 499] width 64 height 31
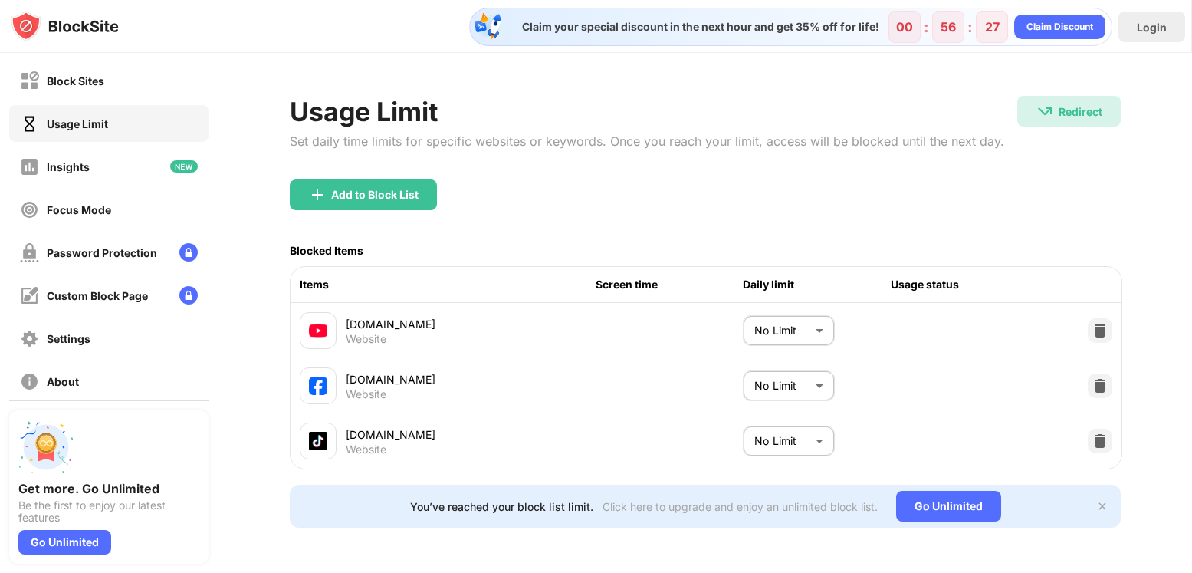
scroll to position [16, 0]
click at [804, 311] on body "Block Sites Usage Limit Insights Focus Mode Password Protection Custom Block Pa…" at bounding box center [596, 286] width 1192 height 573
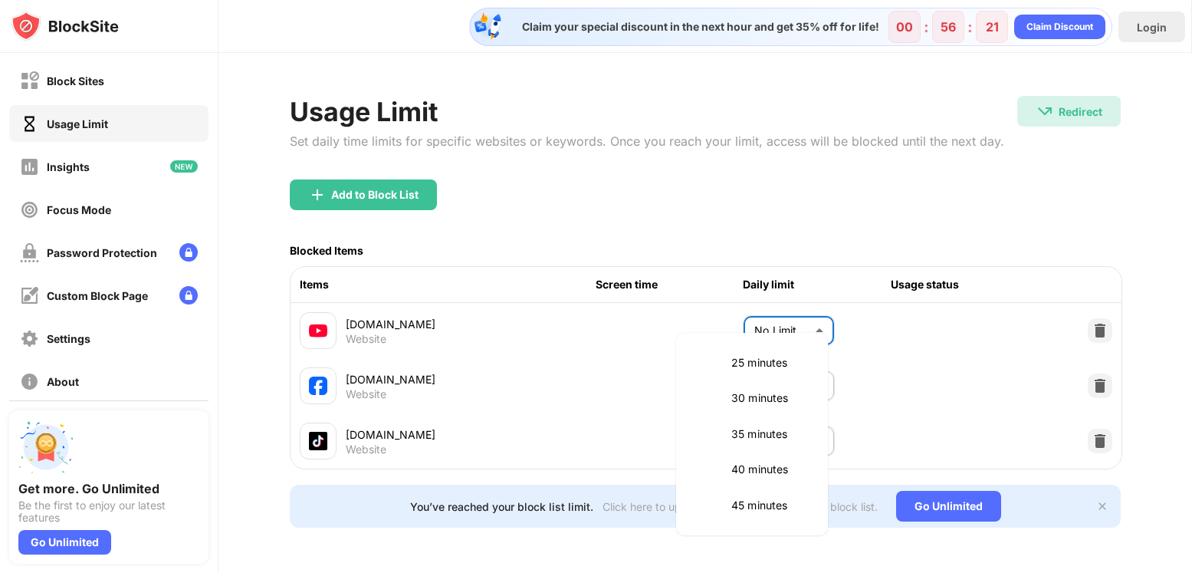
scroll to position [153, 0]
click at [764, 418] on p "30 minutes" at bounding box center [770, 425] width 78 height 17
type input "**"
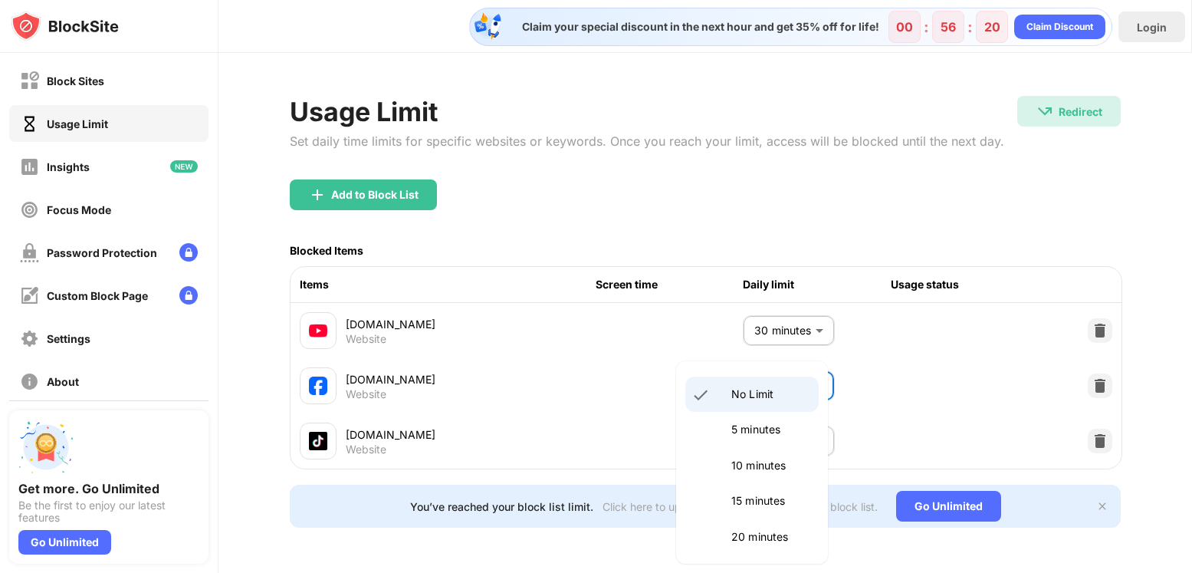
click at [779, 363] on body "Block Sites Usage Limit Insights Focus Mode Password Protection Custom Block Pa…" at bounding box center [596, 286] width 1192 height 573
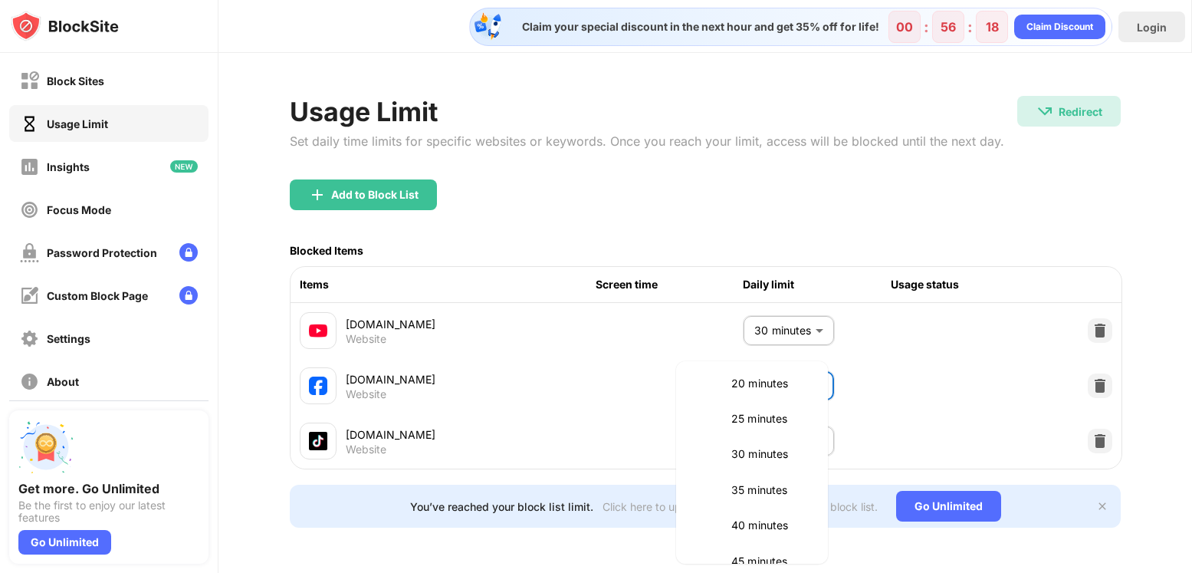
click at [751, 462] on p "30 minutes" at bounding box center [770, 453] width 78 height 17
type input "**"
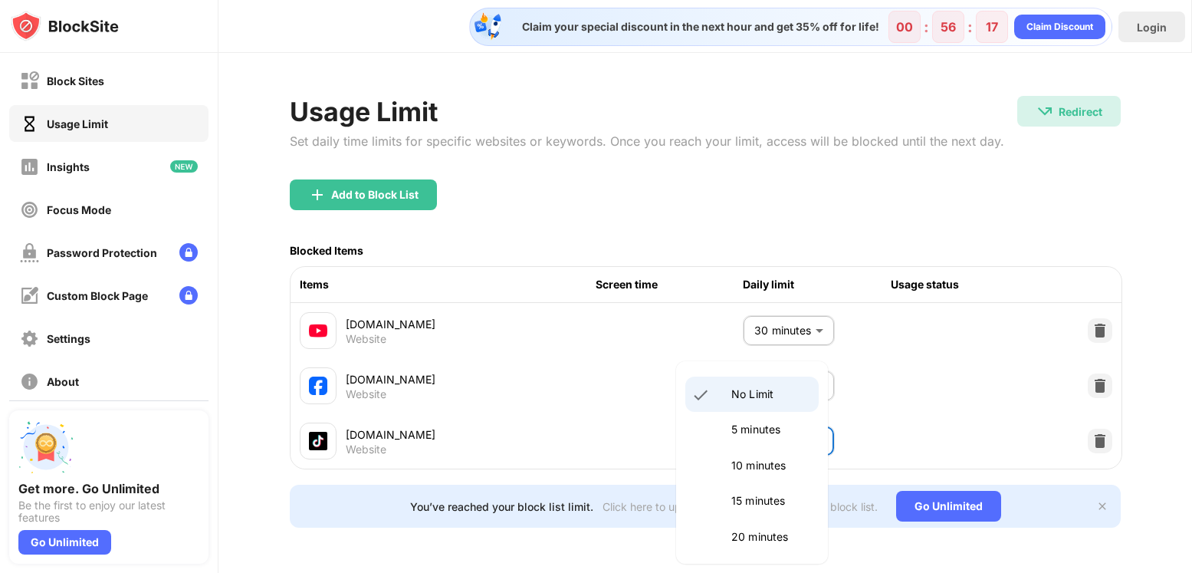
click at [772, 421] on body "Block Sites Usage Limit Insights Focus Mode Password Protection Custom Block Pa…" at bounding box center [596, 286] width 1192 height 573
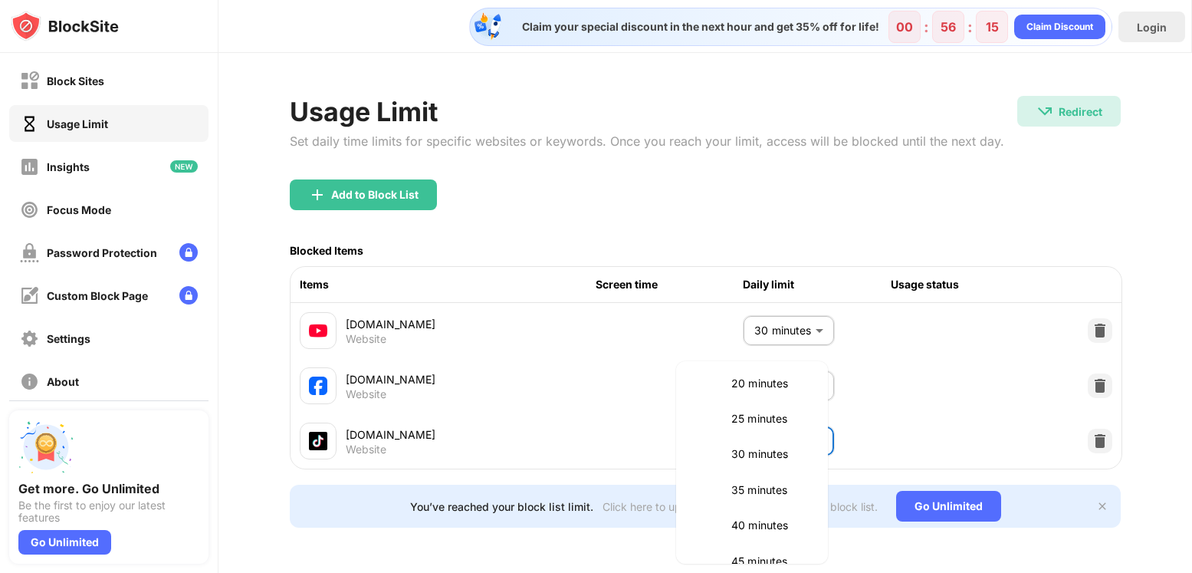
click at [755, 454] on p "30 minutes" at bounding box center [770, 453] width 78 height 17
type input "**"
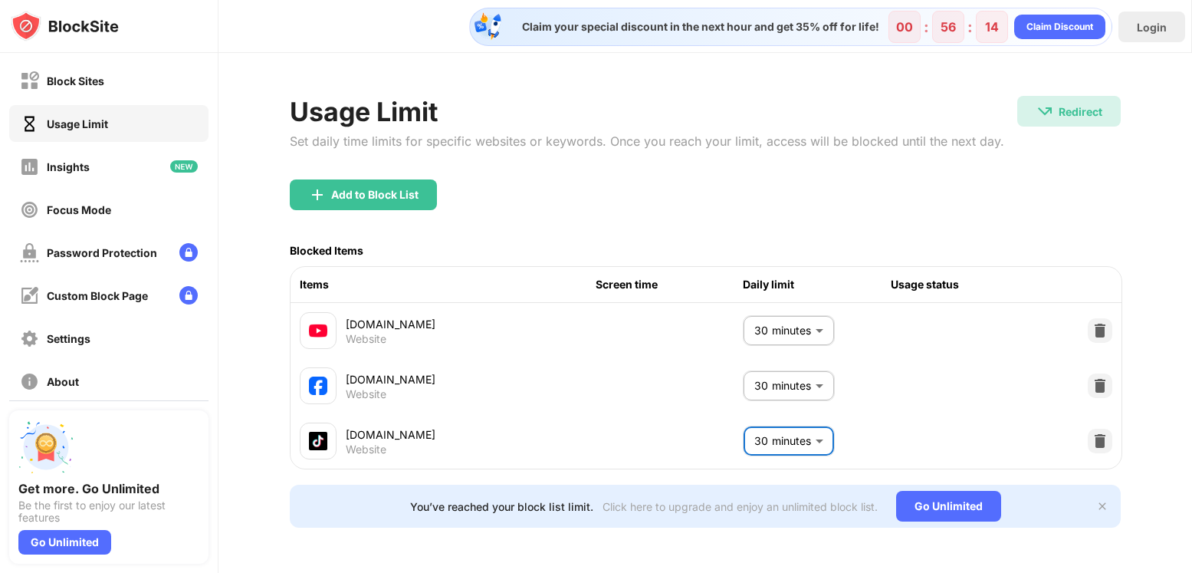
click at [901, 324] on div "[DOMAIN_NAME] Website 30 minutes ** ​" at bounding box center [706, 330] width 830 height 55
click at [89, 94] on div "Block Sites" at bounding box center [108, 80] width 199 height 37
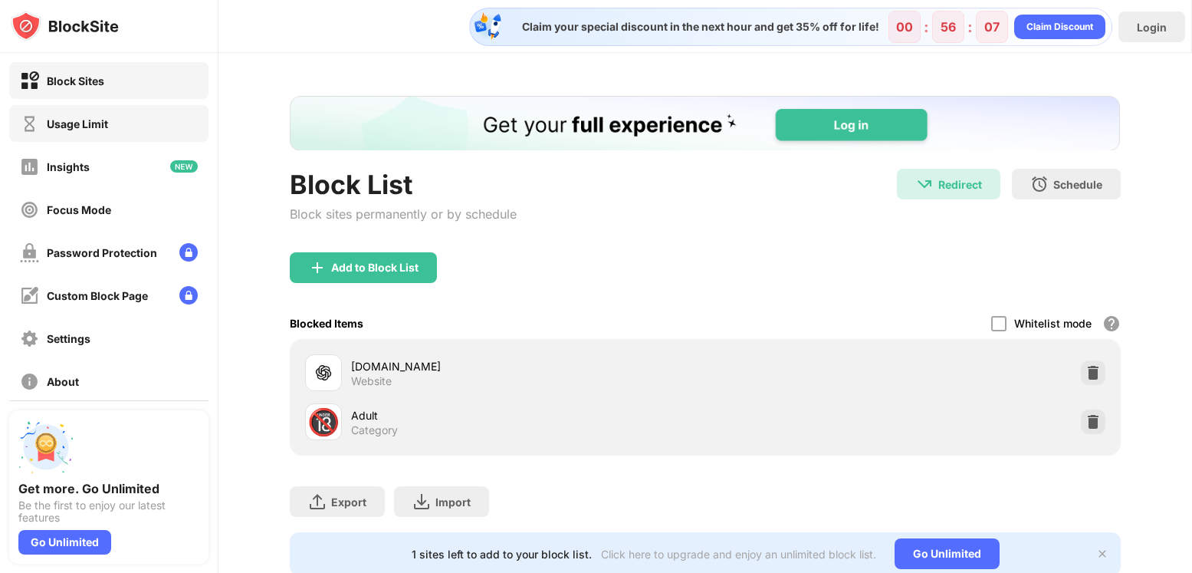
click at [90, 119] on div "Usage Limit" at bounding box center [77, 123] width 61 height 13
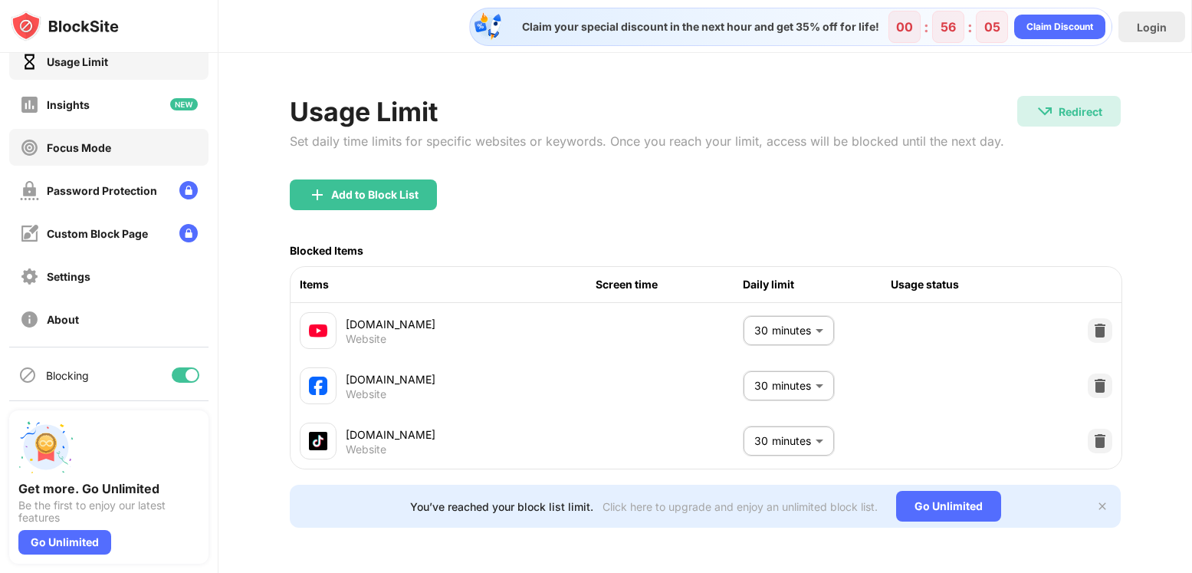
scroll to position [25, 0]
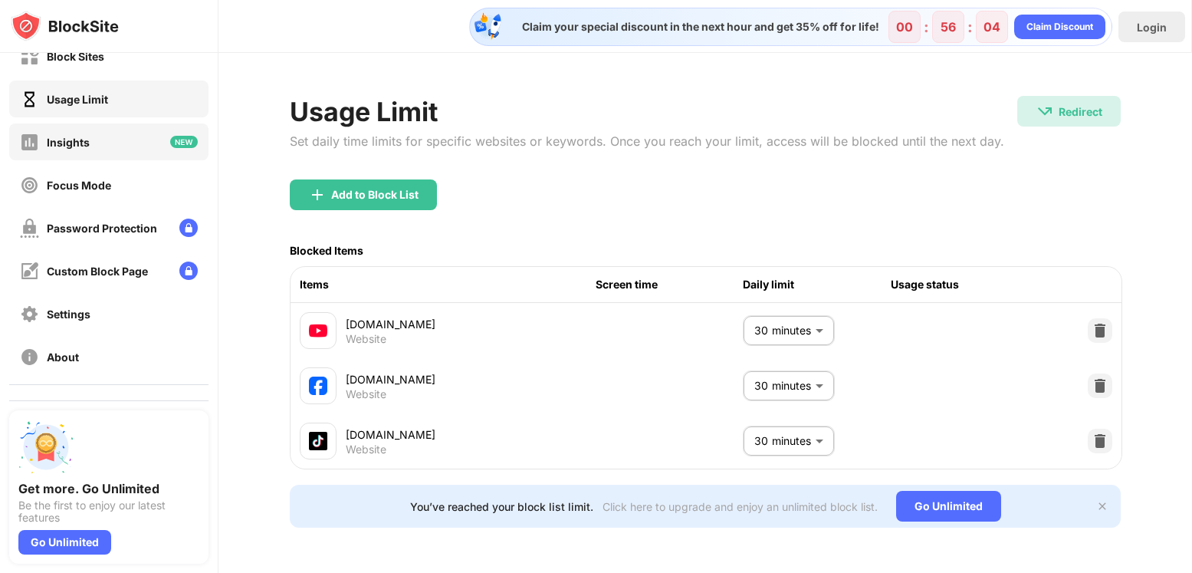
click at [72, 145] on div "Insights" at bounding box center [68, 142] width 43 height 13
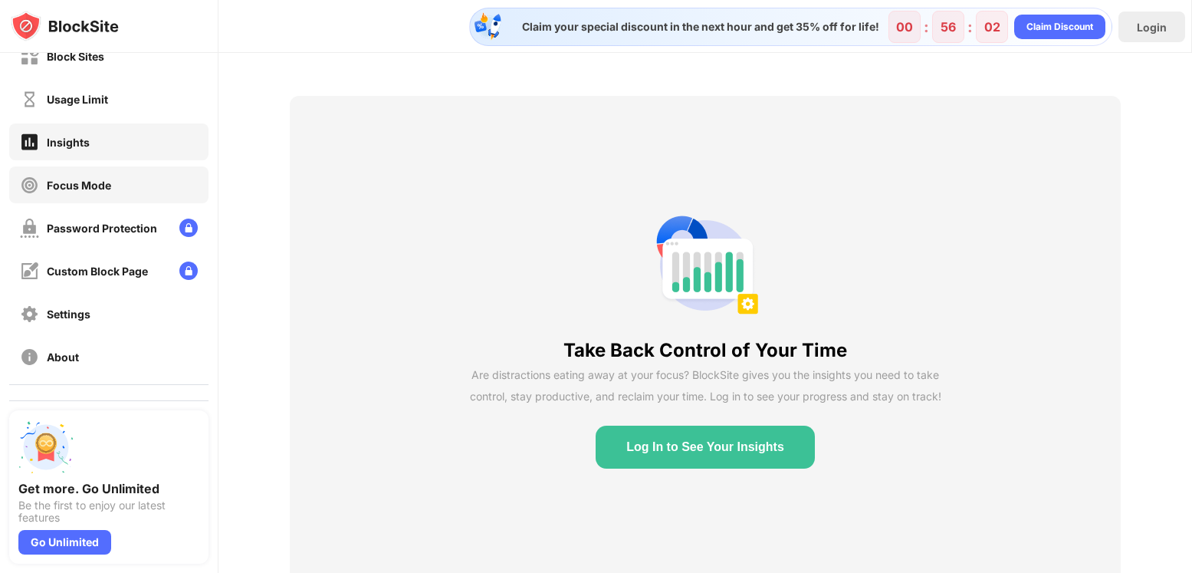
click at [78, 182] on div "Focus Mode" at bounding box center [79, 185] width 64 height 13
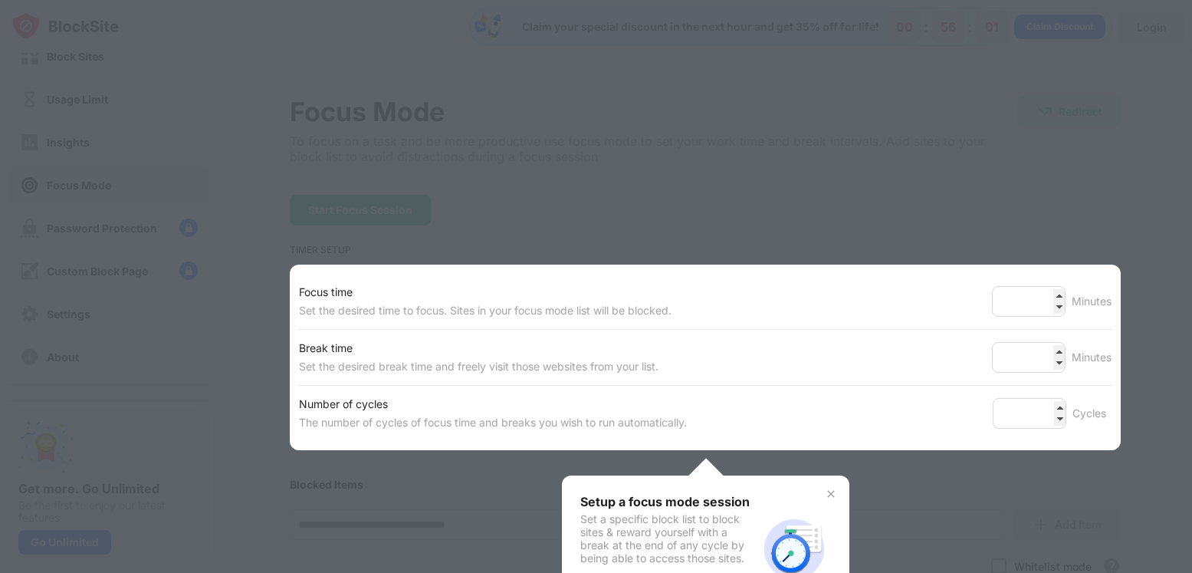
click at [435, 215] on div at bounding box center [596, 286] width 1192 height 573
click at [1045, 238] on div at bounding box center [596, 286] width 1192 height 573
